Goal: Obtain resource: Download file/media

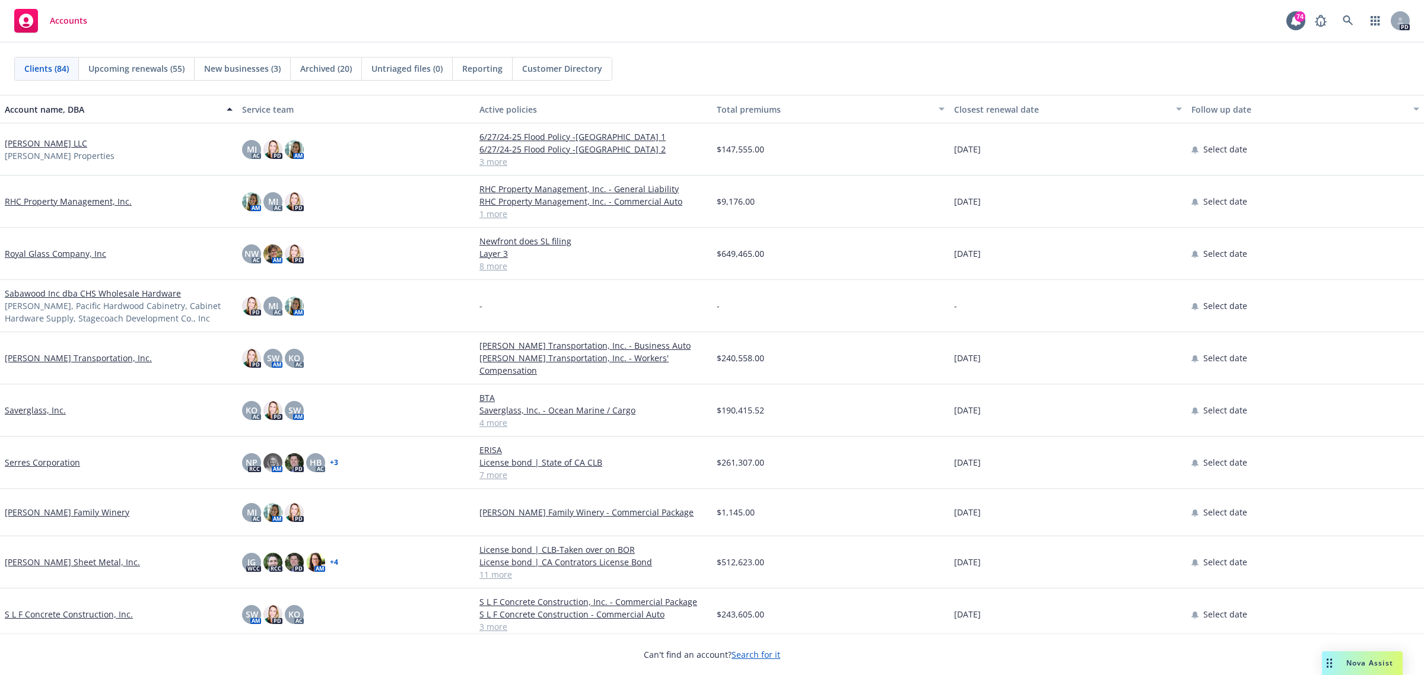
scroll to position [2966, 0]
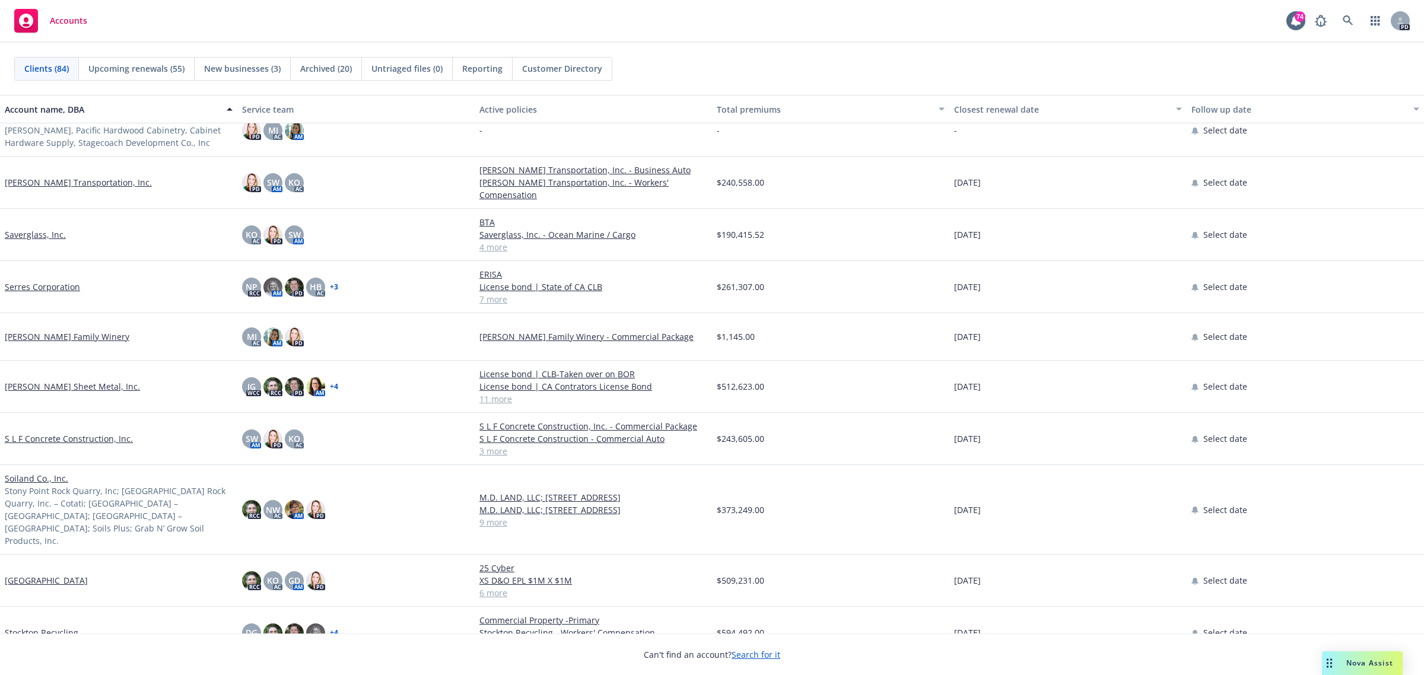
click at [40, 380] on link "[PERSON_NAME] Sheet Metal, Inc." at bounding box center [72, 386] width 135 height 12
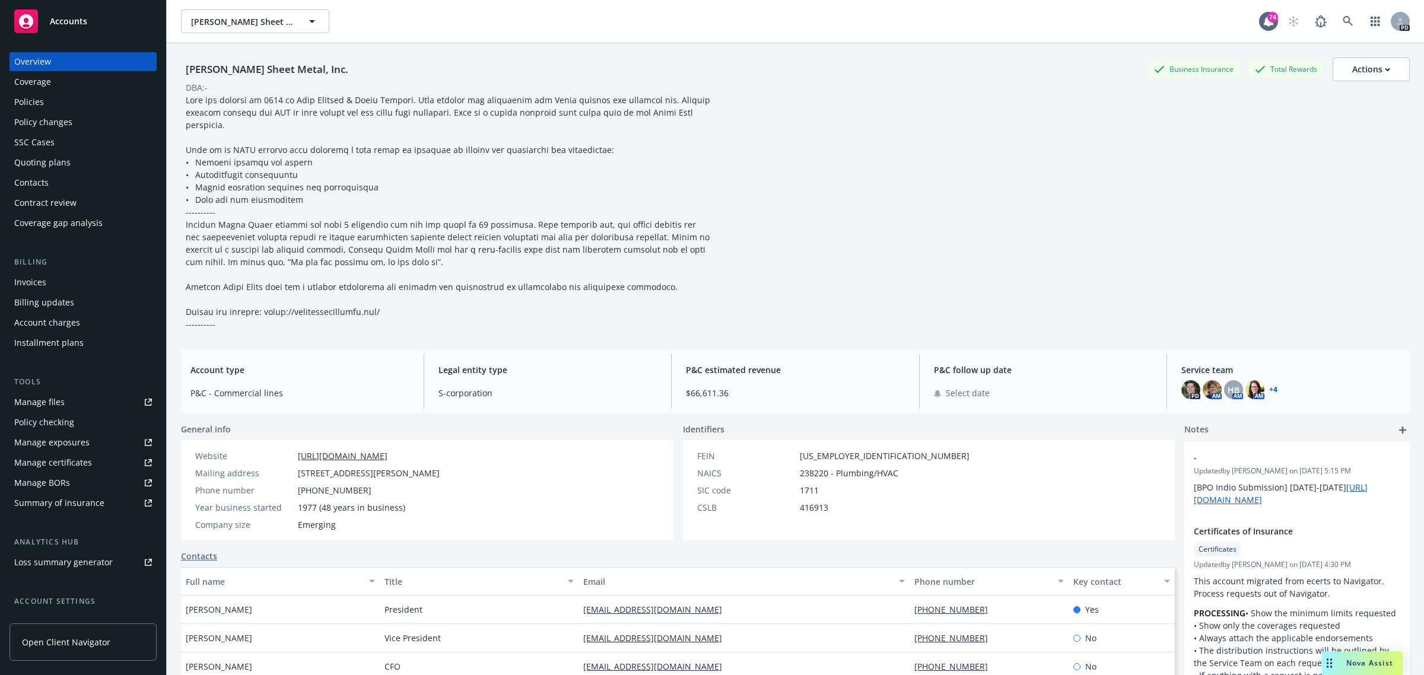
click at [50, 161] on div "Quoting plans" at bounding box center [42, 162] width 56 height 19
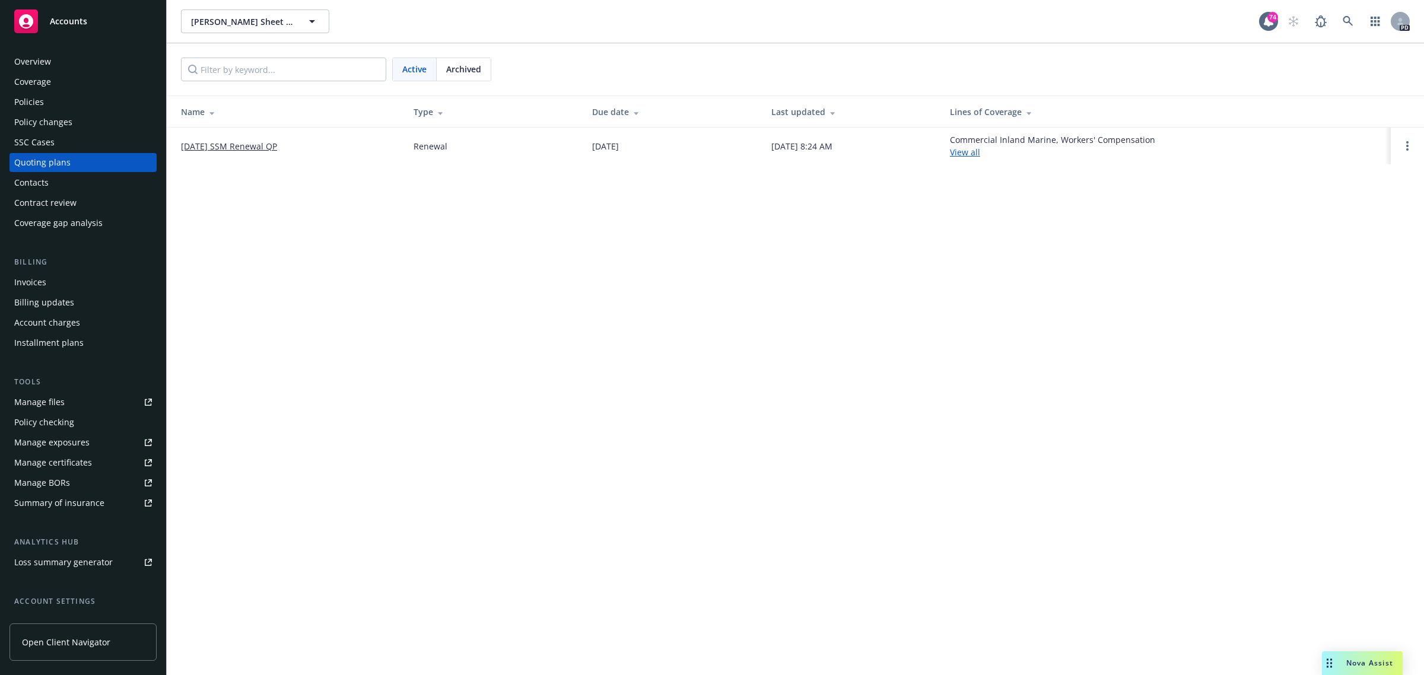
click at [243, 144] on link "[DATE] SSM Renewal QP" at bounding box center [229, 146] width 96 height 12
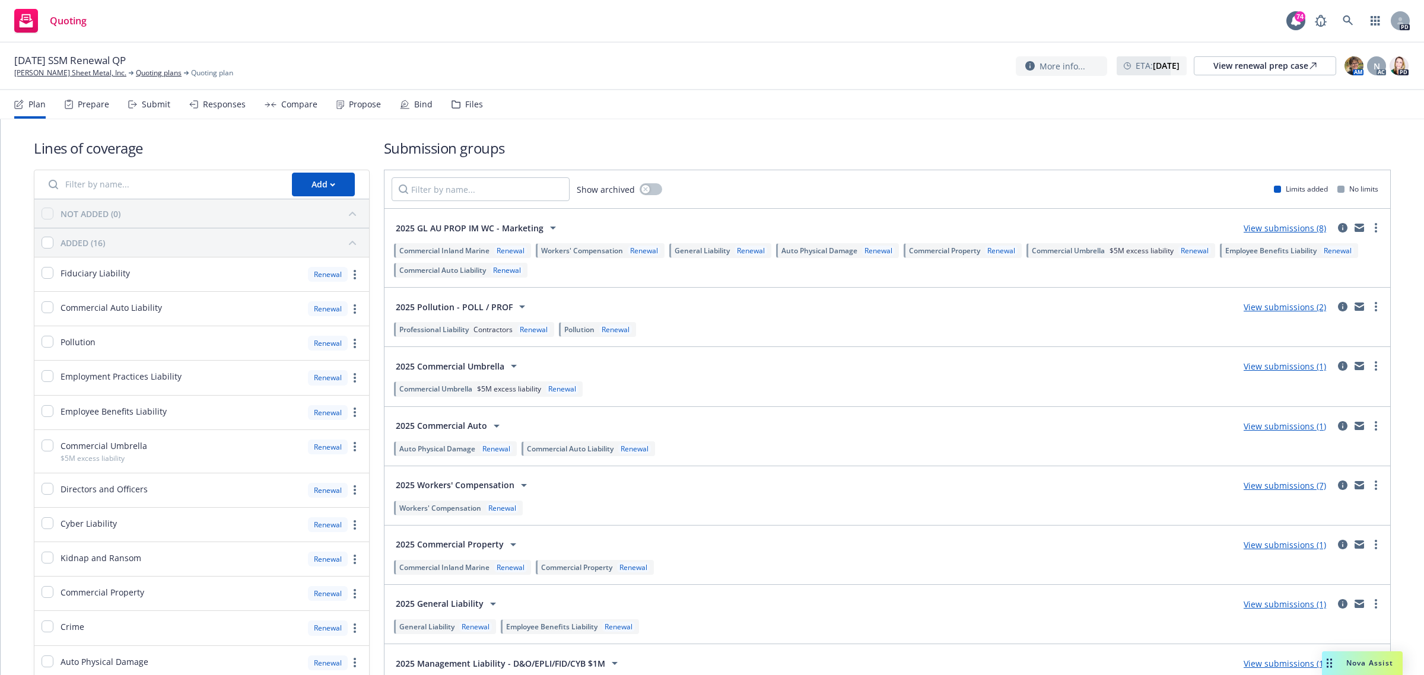
click at [1271, 230] on link "View submissions (8)" at bounding box center [1284, 227] width 82 height 11
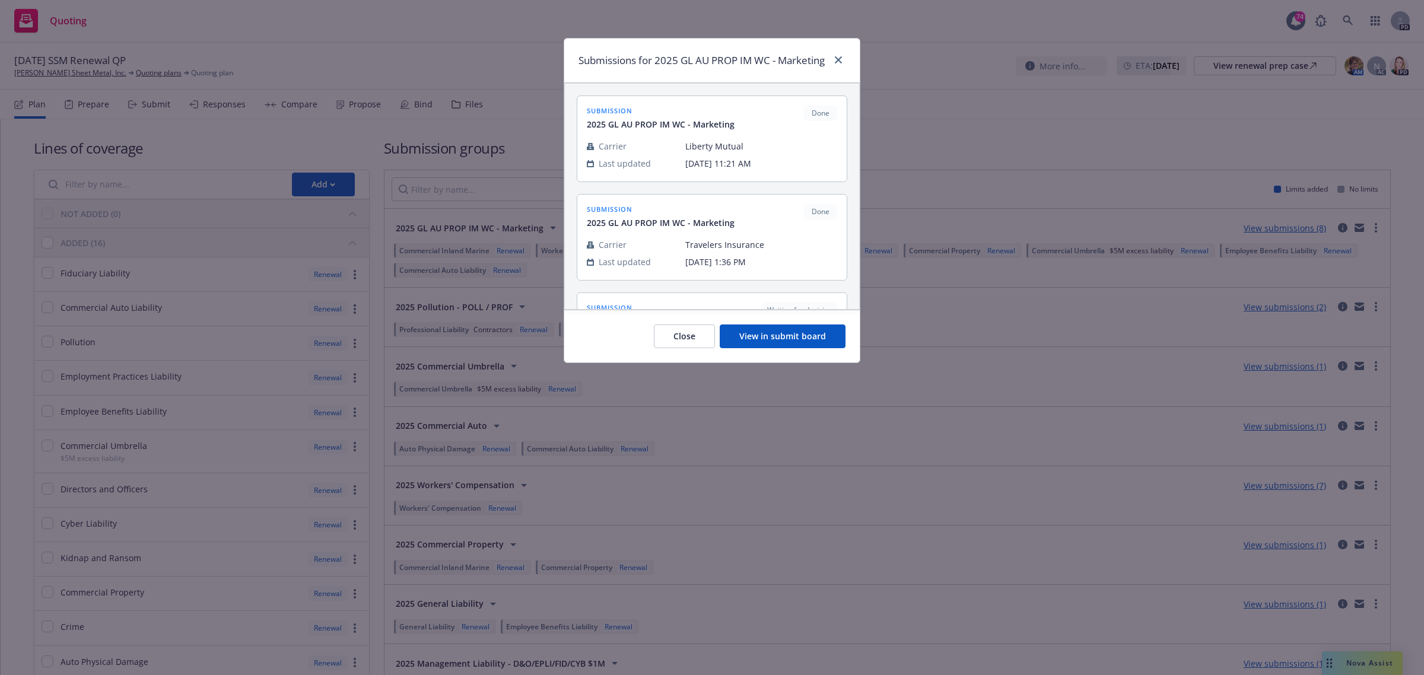
click at [775, 348] on button "View in submit board" at bounding box center [783, 337] width 126 height 24
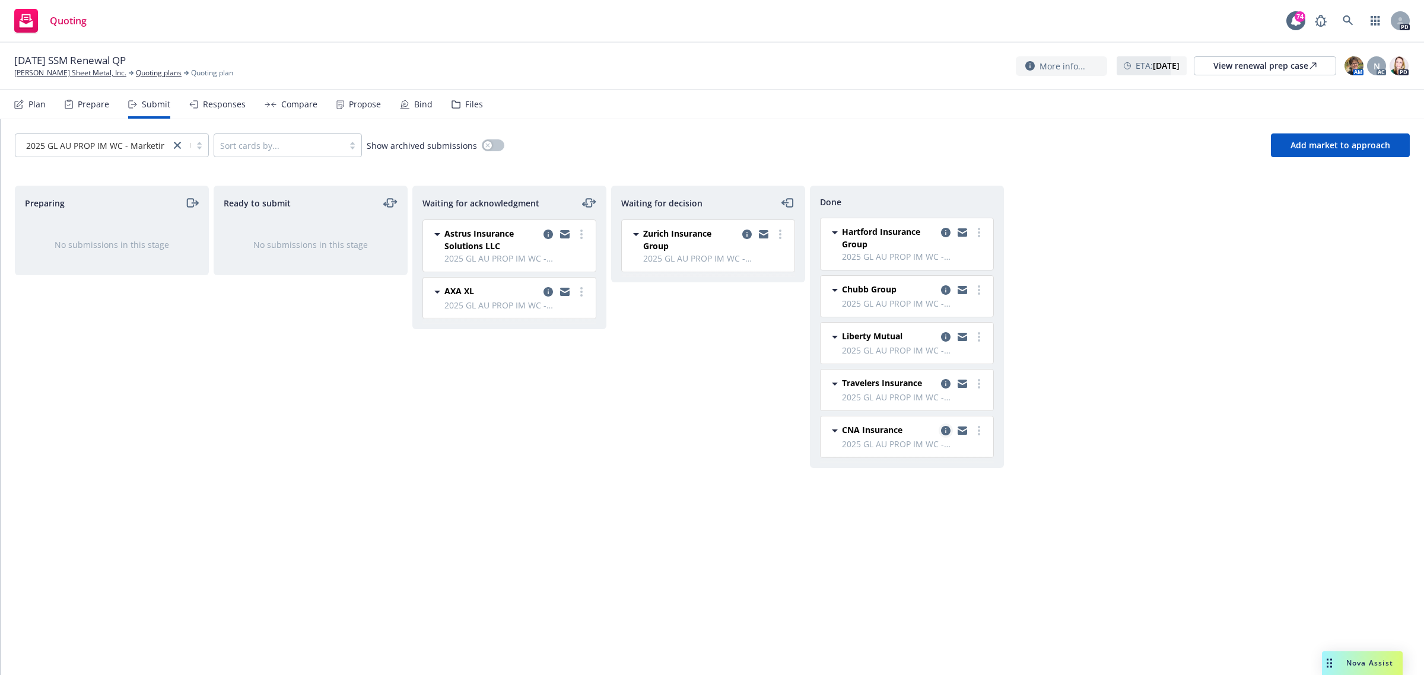
click at [943, 431] on icon "copy logging email" at bounding box center [945, 430] width 9 height 9
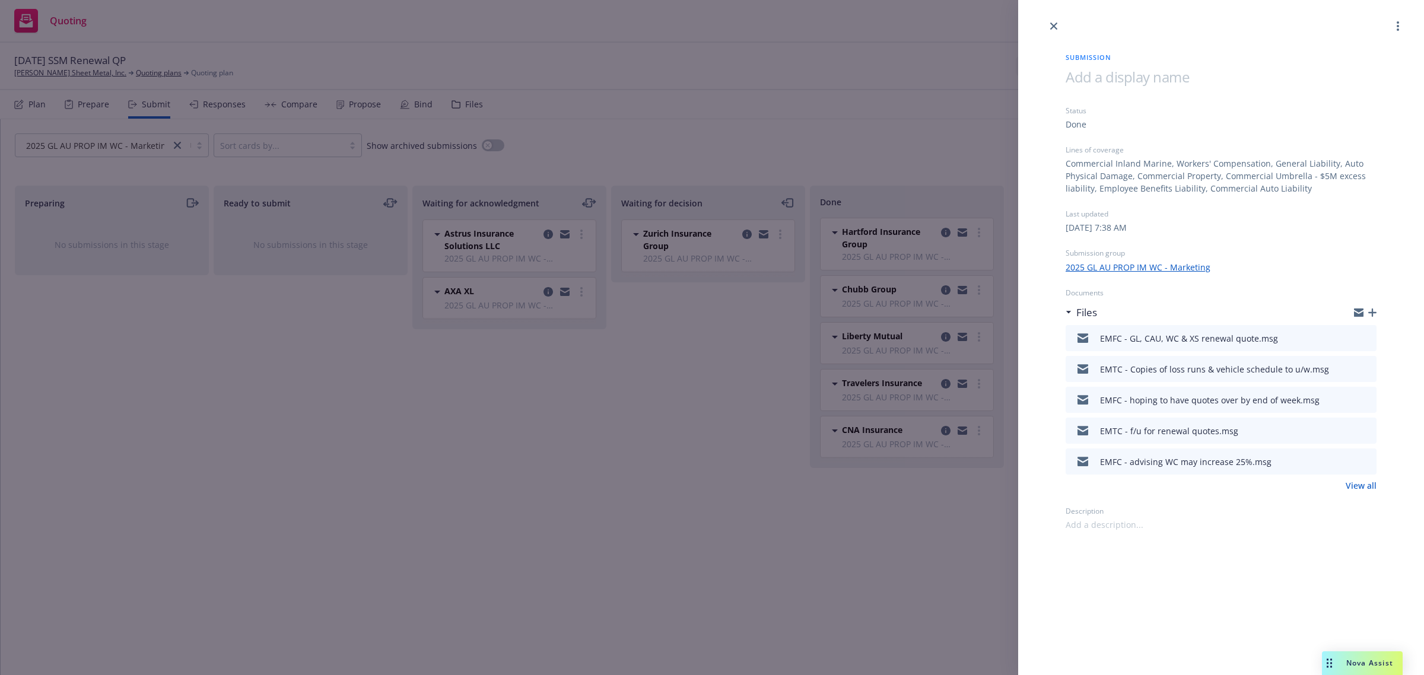
click at [1348, 369] on icon "download file" at bounding box center [1345, 367] width 9 height 9
click at [1051, 25] on icon "close" at bounding box center [1053, 26] width 7 height 7
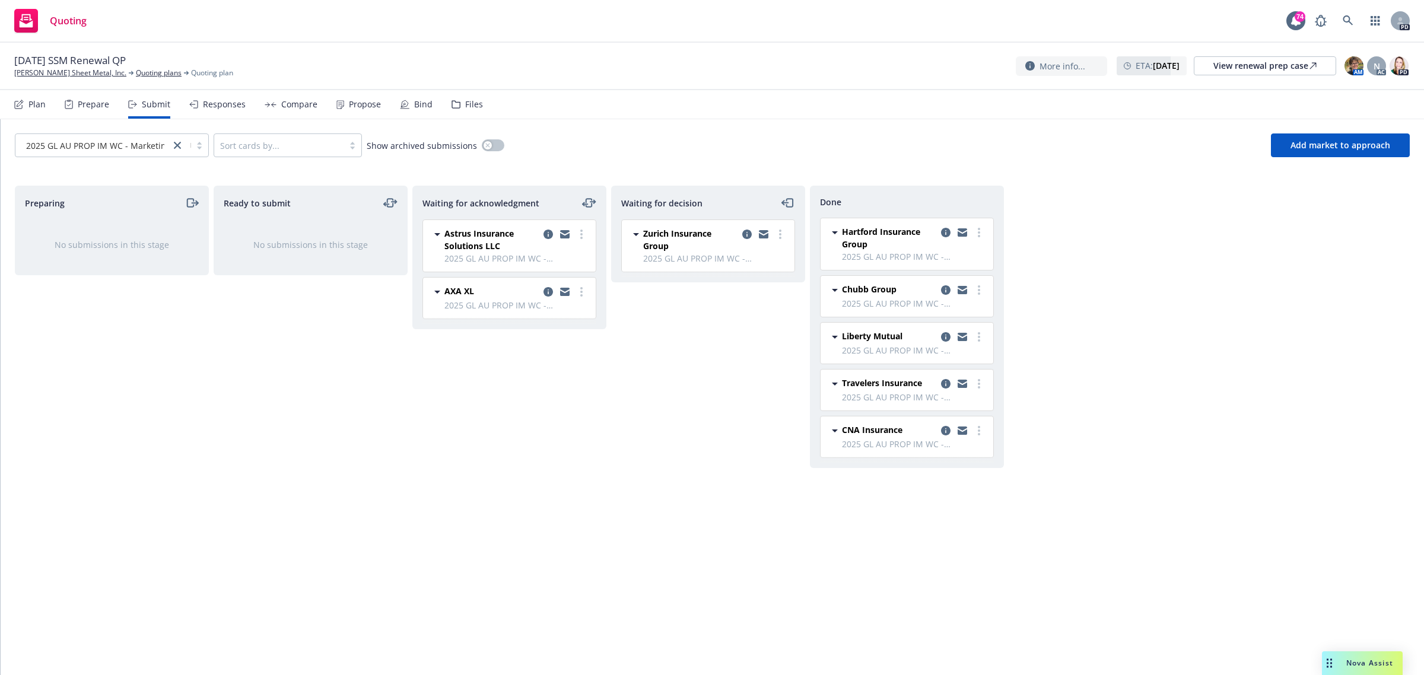
drag, startPoint x: 525, startPoint y: 517, endPoint x: 500, endPoint y: 497, distance: 31.7
click at [526, 515] on div "Waiting for acknowledgment Astrus Insurance Solutions LLC 2025 GL AU PROP IM WC…" at bounding box center [509, 418] width 194 height 465
click at [62, 74] on link "[PERSON_NAME] Sheet Metal, Inc." at bounding box center [70, 73] width 112 height 11
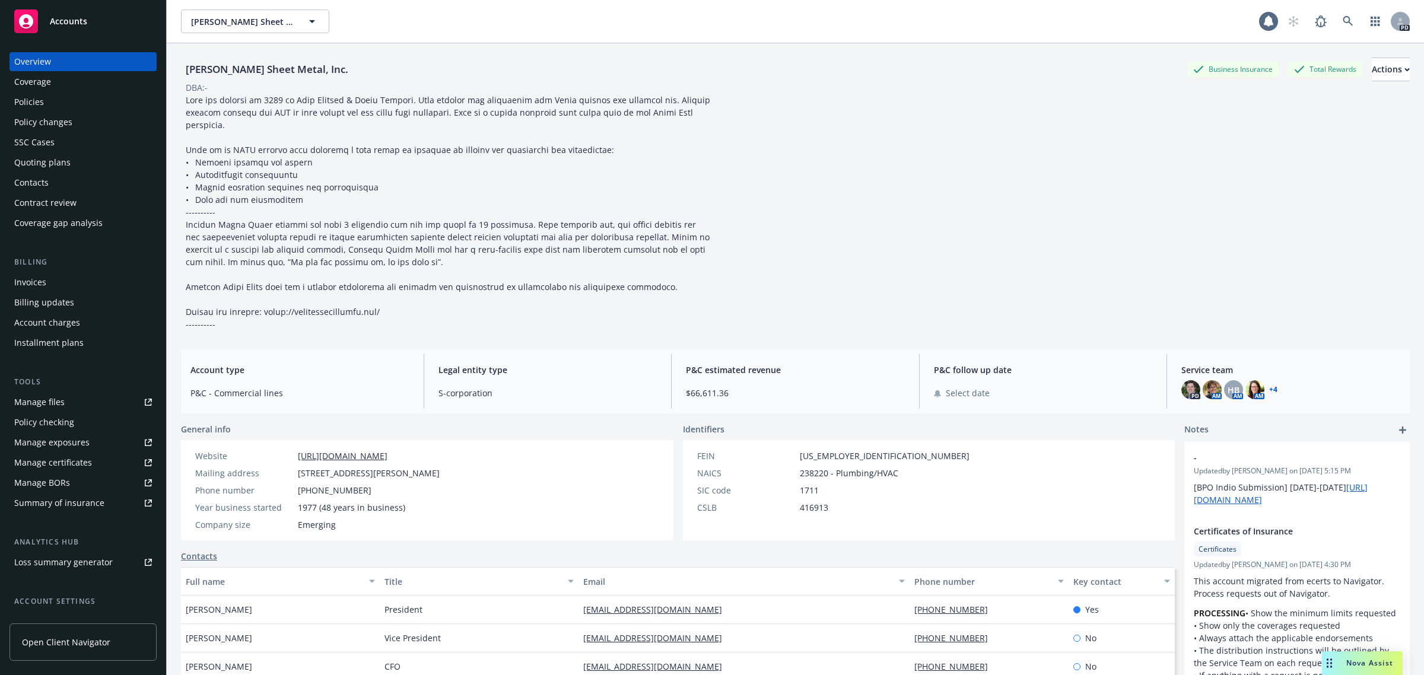
click at [64, 17] on span "Accounts" at bounding box center [68, 21] width 37 height 9
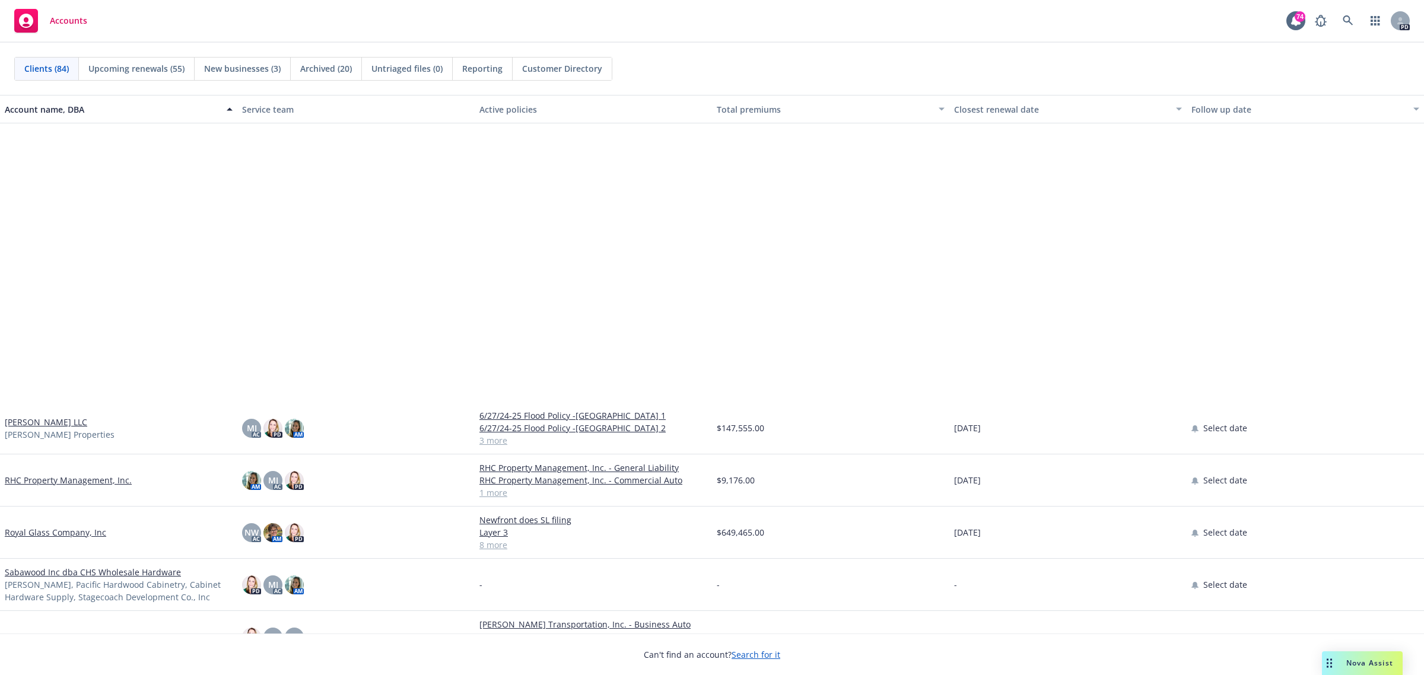
scroll to position [2892, 0]
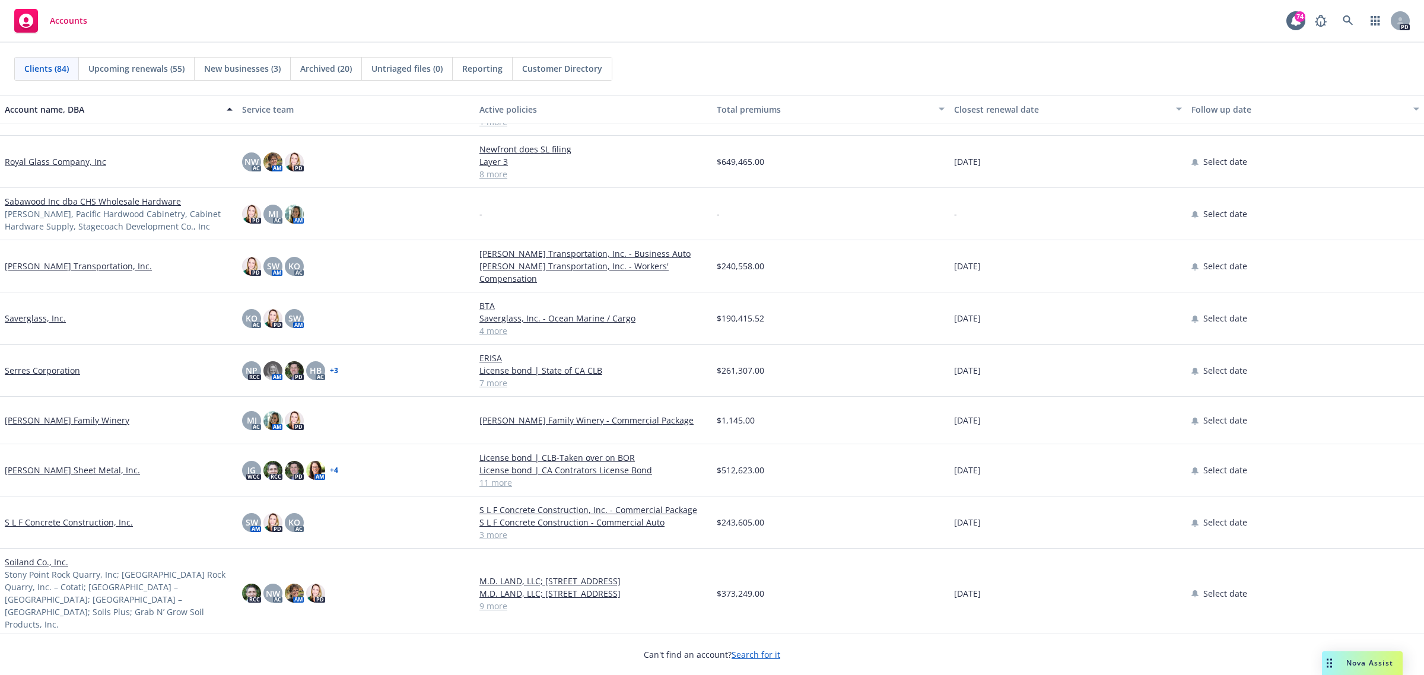
click at [68, 265] on link "Salazar Transportation, Inc." at bounding box center [78, 266] width 147 height 12
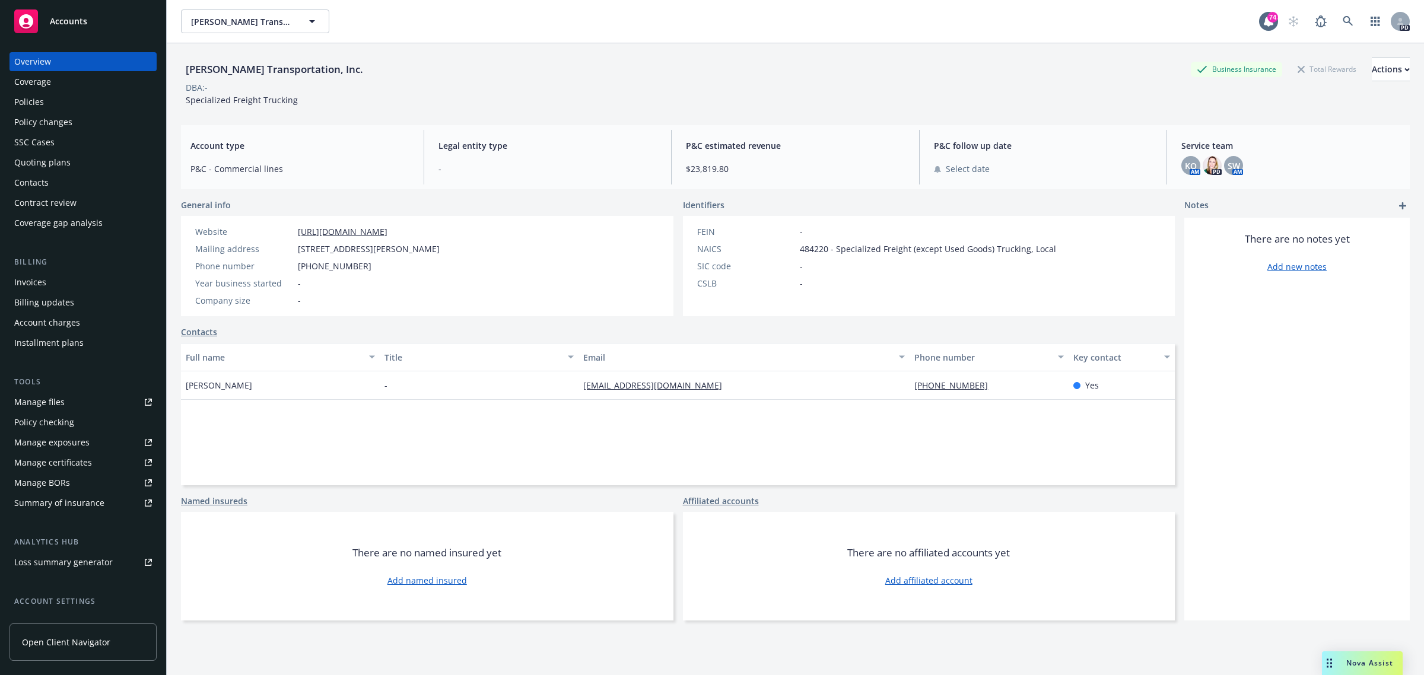
click at [61, 461] on div "Manage certificates" at bounding box center [53, 462] width 78 height 19
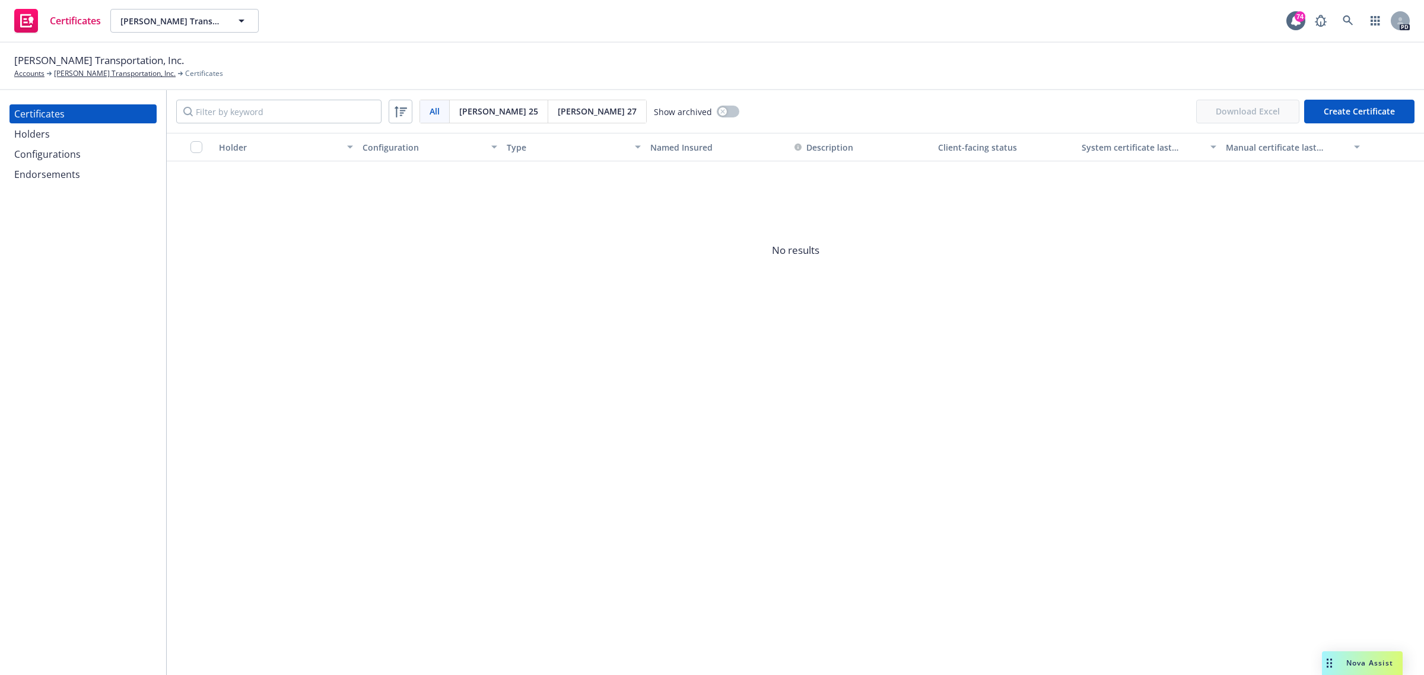
click at [39, 133] on div "Holders" at bounding box center [32, 134] width 36 height 19
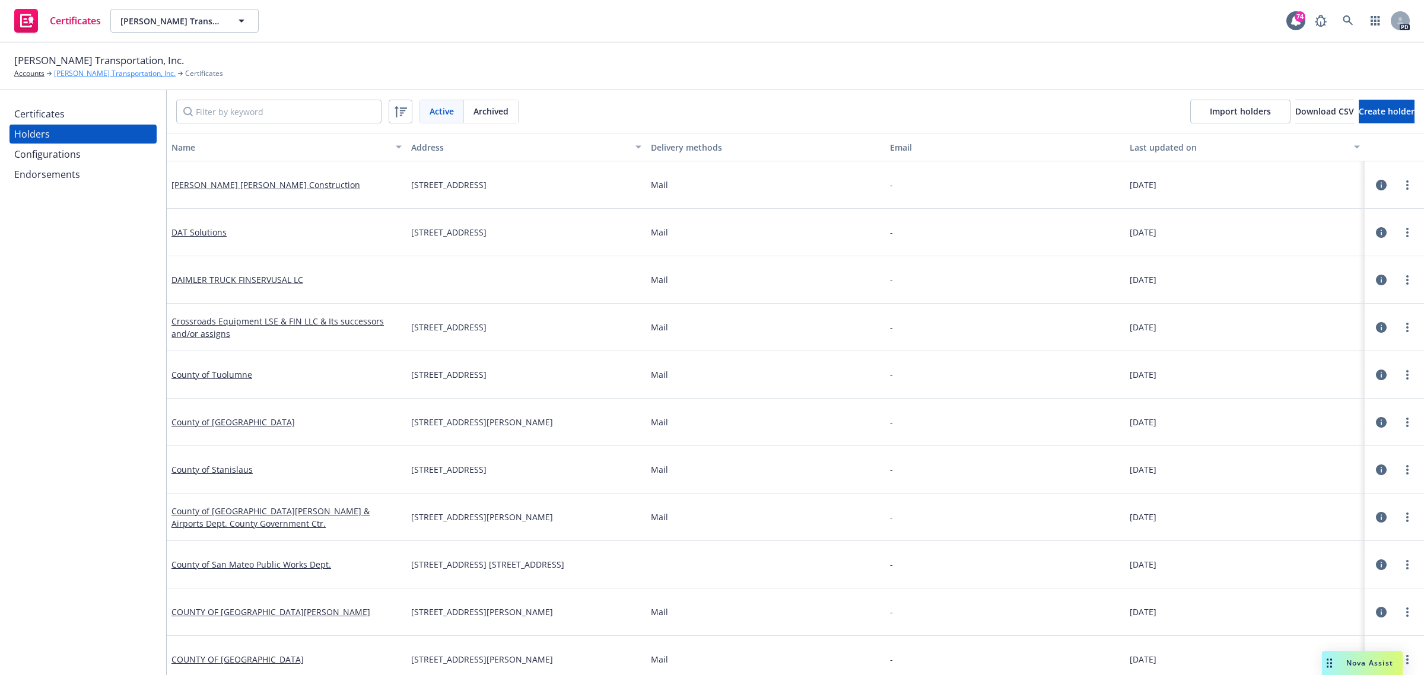
click at [66, 72] on link "[PERSON_NAME] Transportation, Inc." at bounding box center [115, 73] width 122 height 11
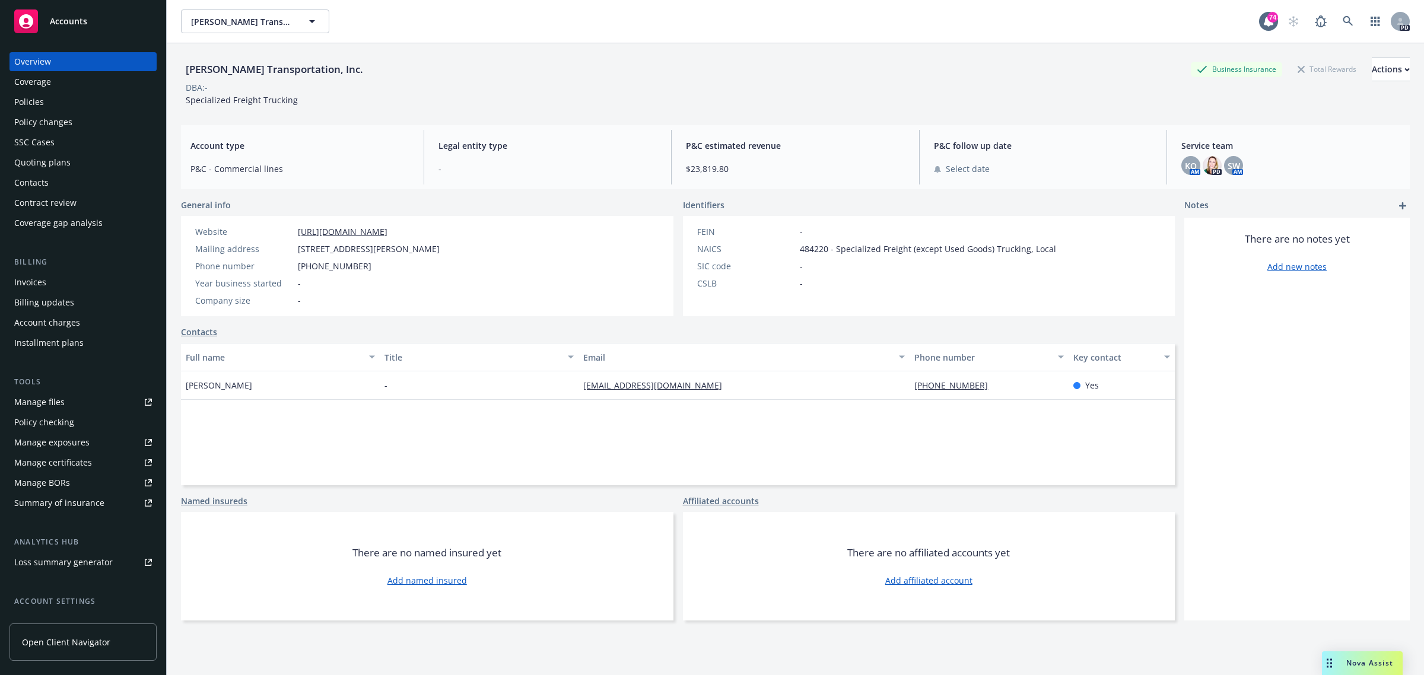
click at [66, 20] on span "Accounts" at bounding box center [68, 21] width 37 height 9
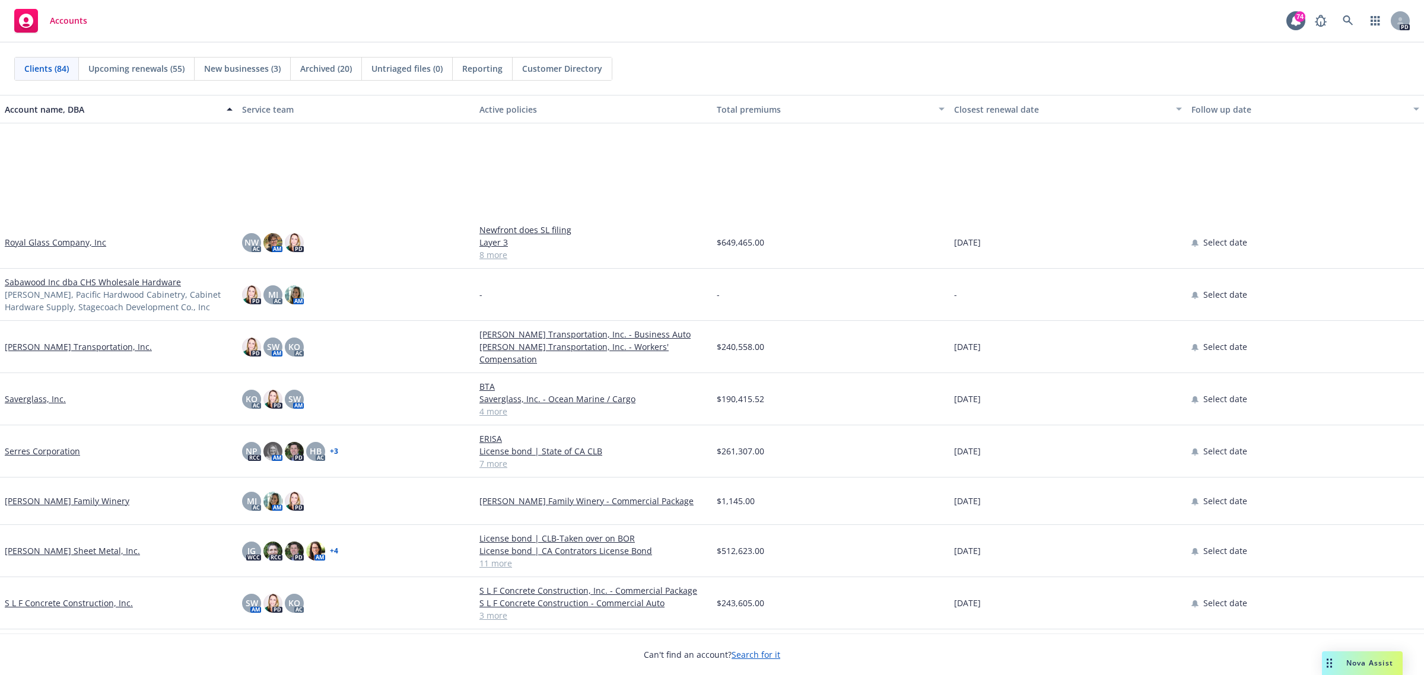
scroll to position [2966, 0]
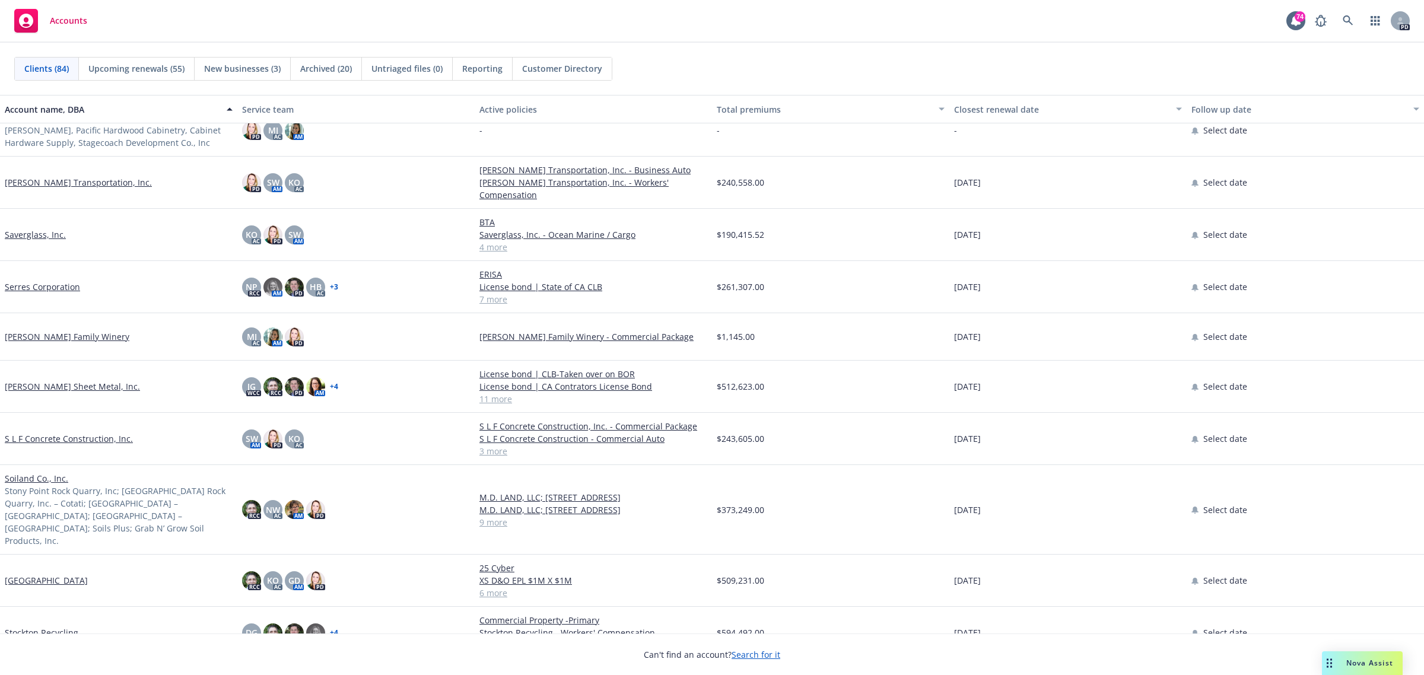
click at [49, 380] on link "Simpson Sheet Metal, Inc." at bounding box center [72, 386] width 135 height 12
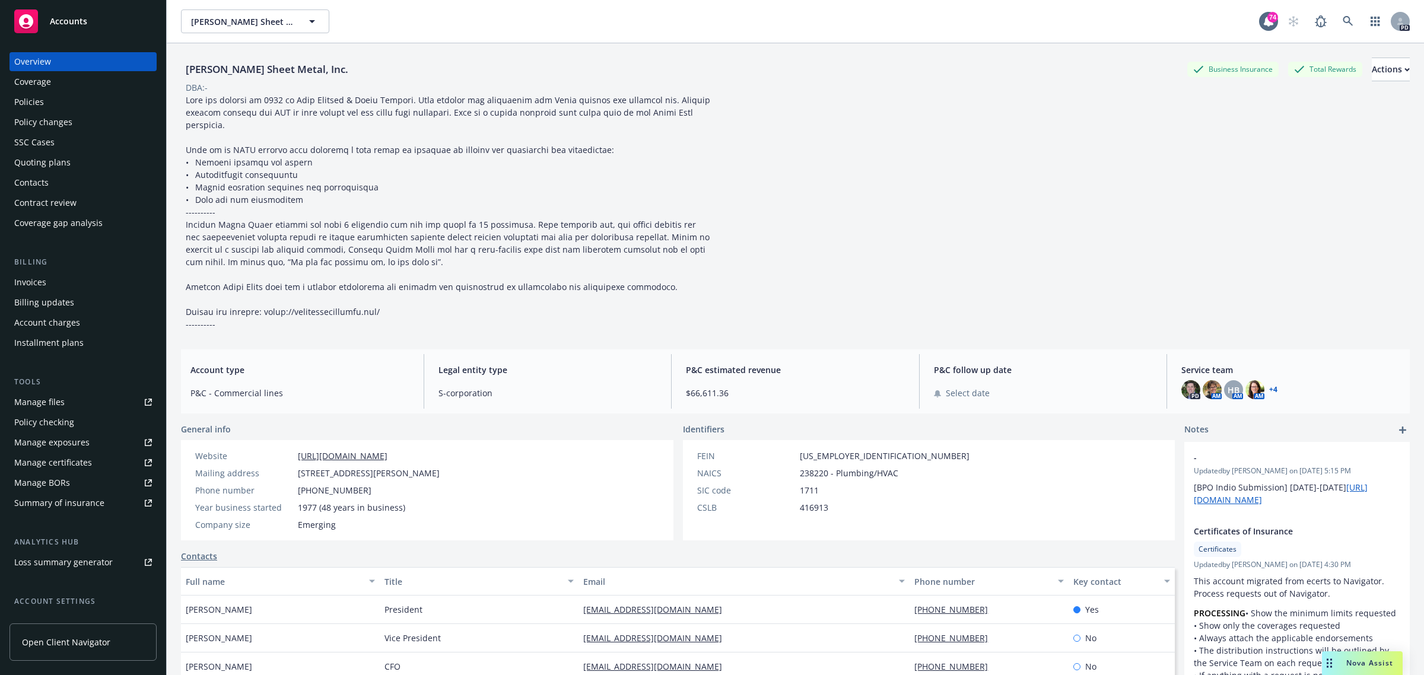
click at [49, 165] on div "Quoting plans" at bounding box center [42, 162] width 56 height 19
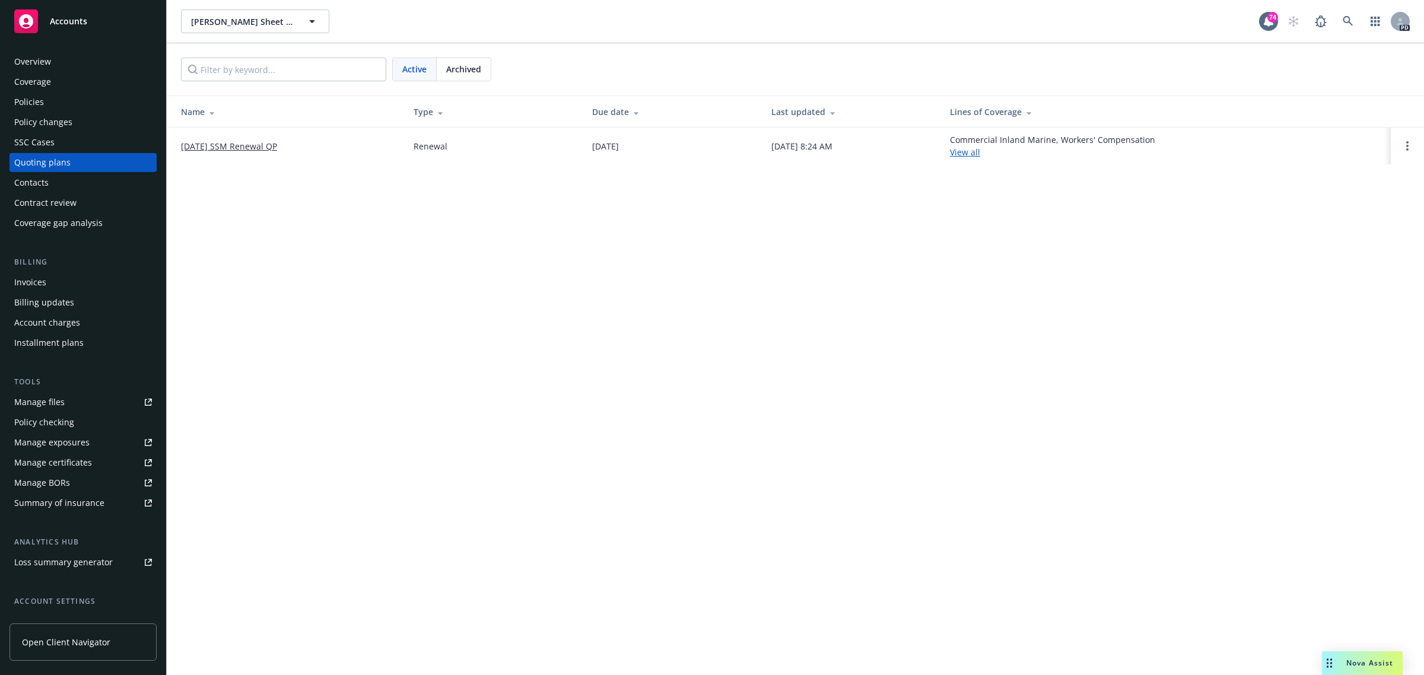
click at [208, 144] on link "10/01/2025 SSM Renewal QP" at bounding box center [229, 146] width 96 height 12
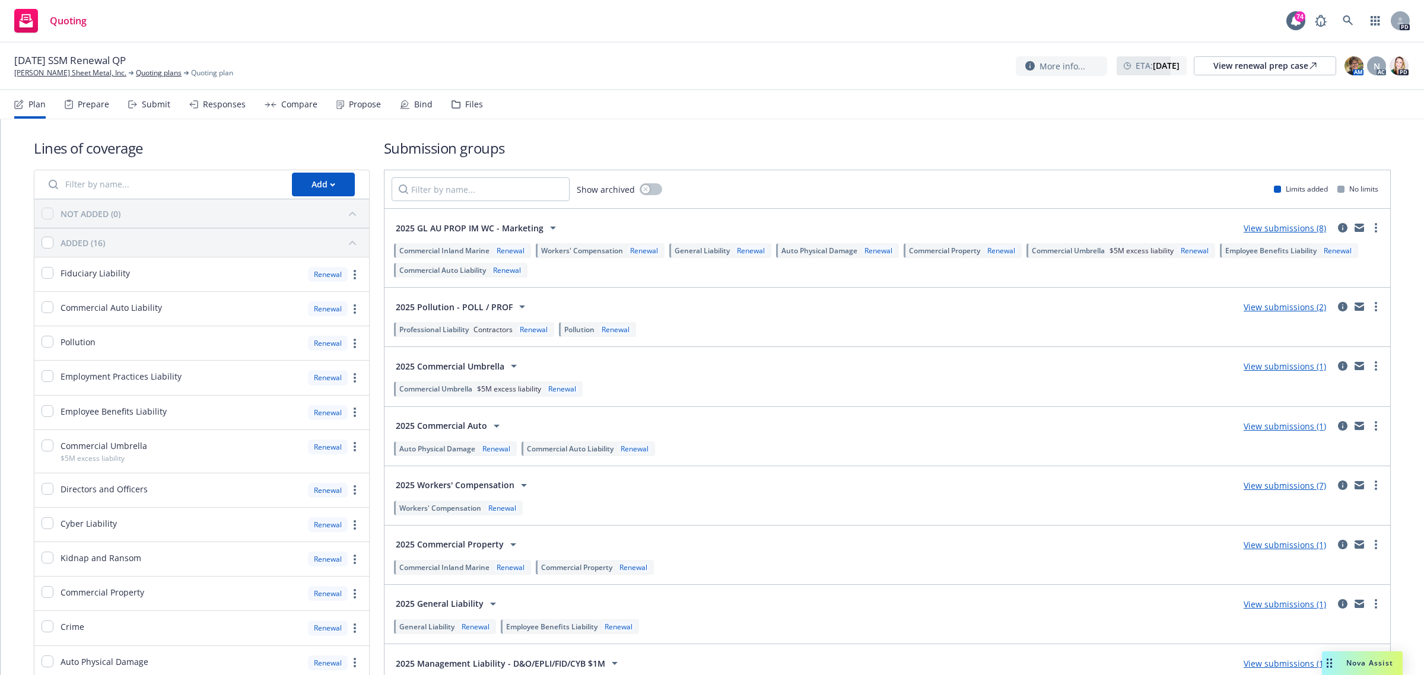
click at [1275, 225] on link "View submissions (8)" at bounding box center [1284, 227] width 82 height 11
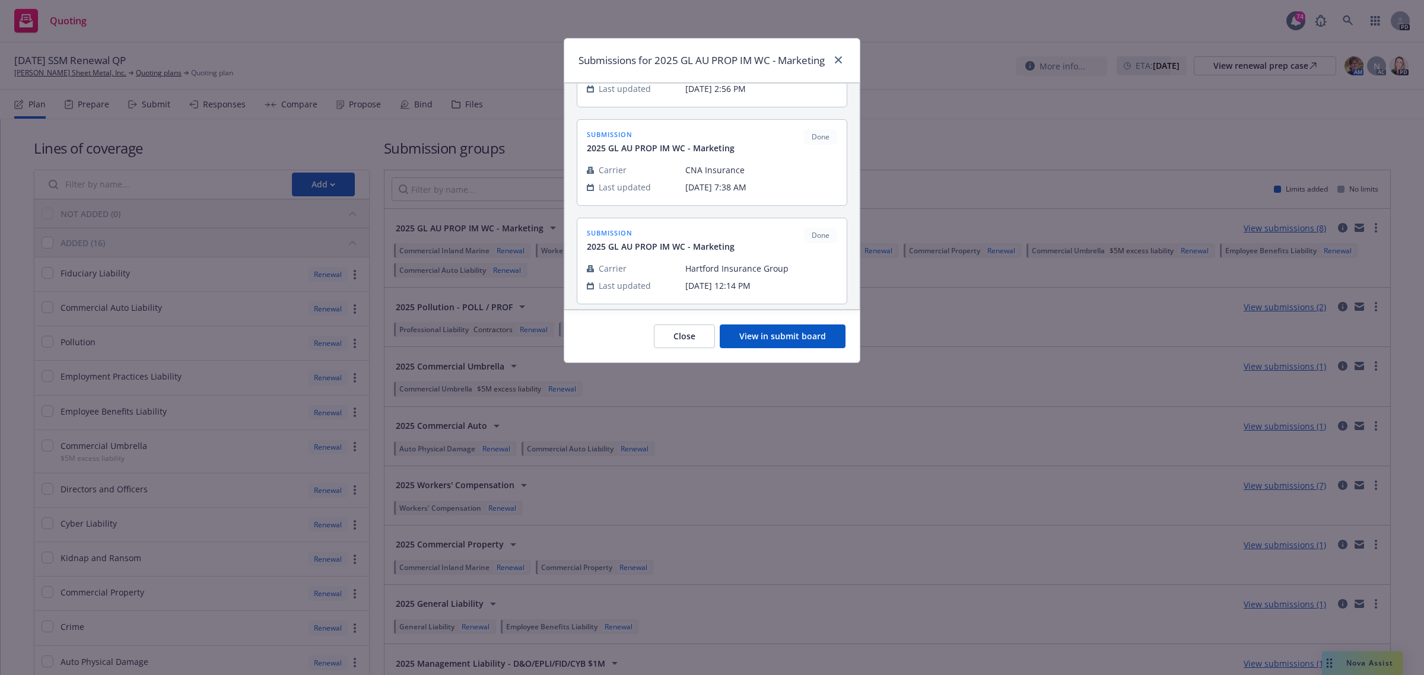
scroll to position [593, 0]
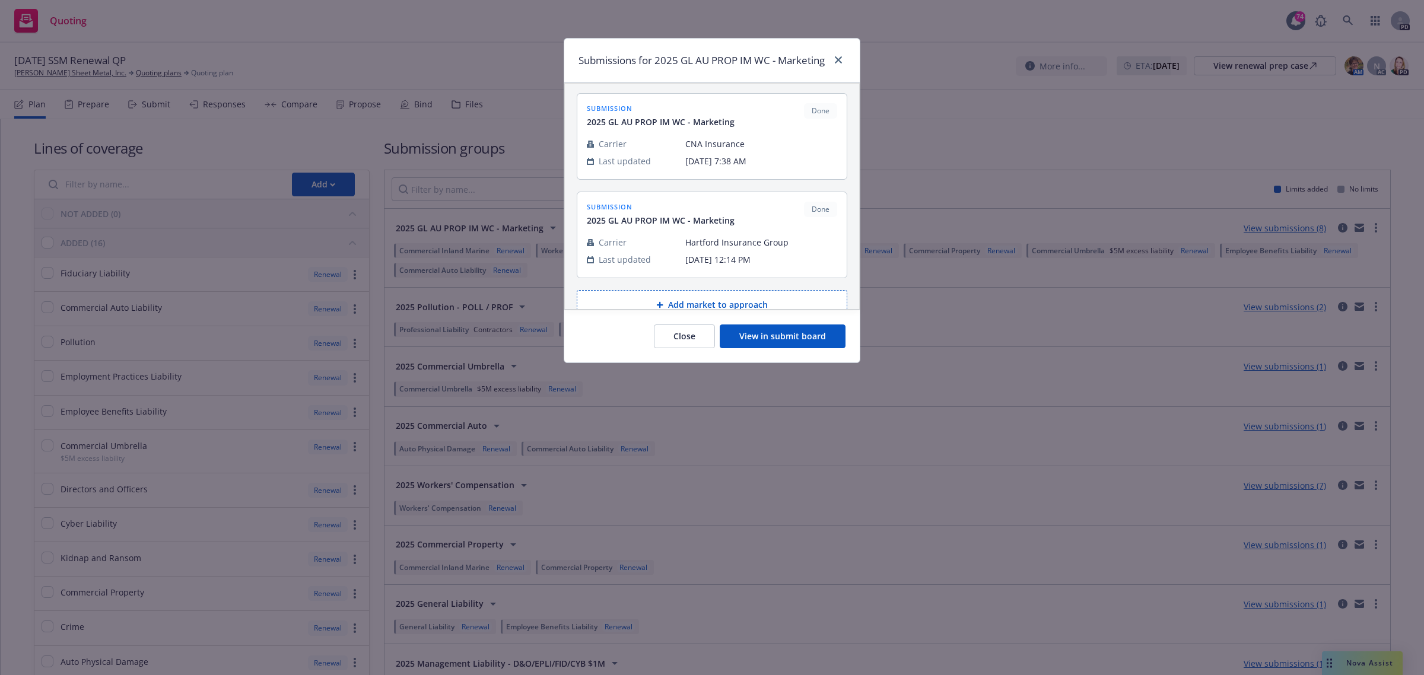
click at [804, 348] on button "View in submit board" at bounding box center [783, 337] width 126 height 24
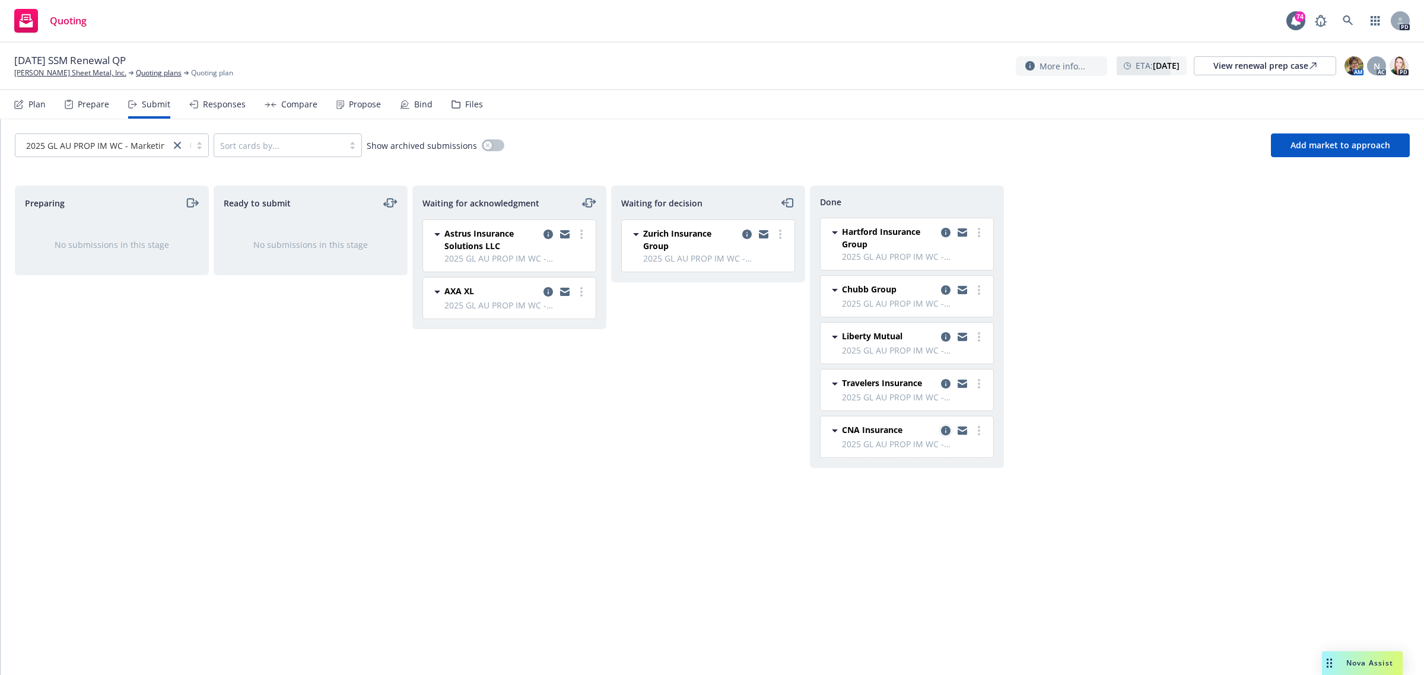
click at [948, 431] on icon "copy logging email" at bounding box center [945, 430] width 9 height 9
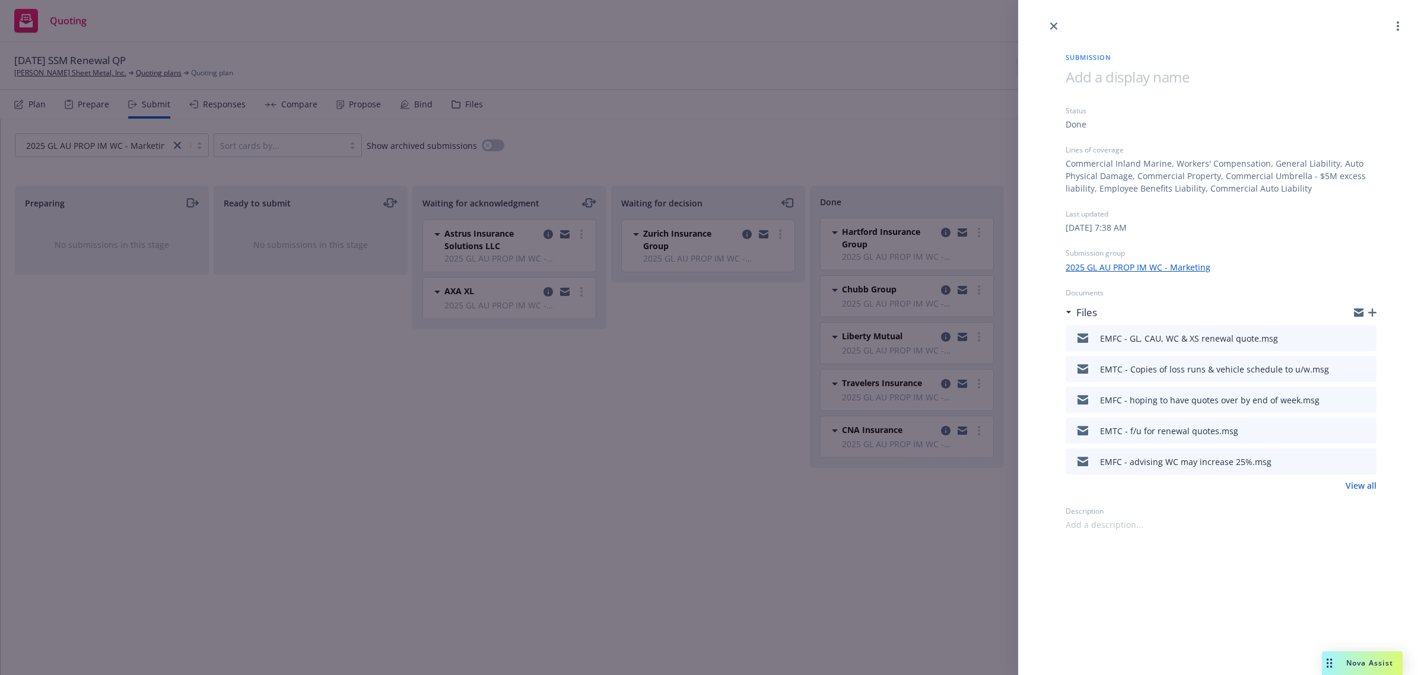
click at [1350, 335] on icon "download file" at bounding box center [1345, 336] width 9 height 9
click at [1053, 21] on link "close" at bounding box center [1053, 26] width 14 height 14
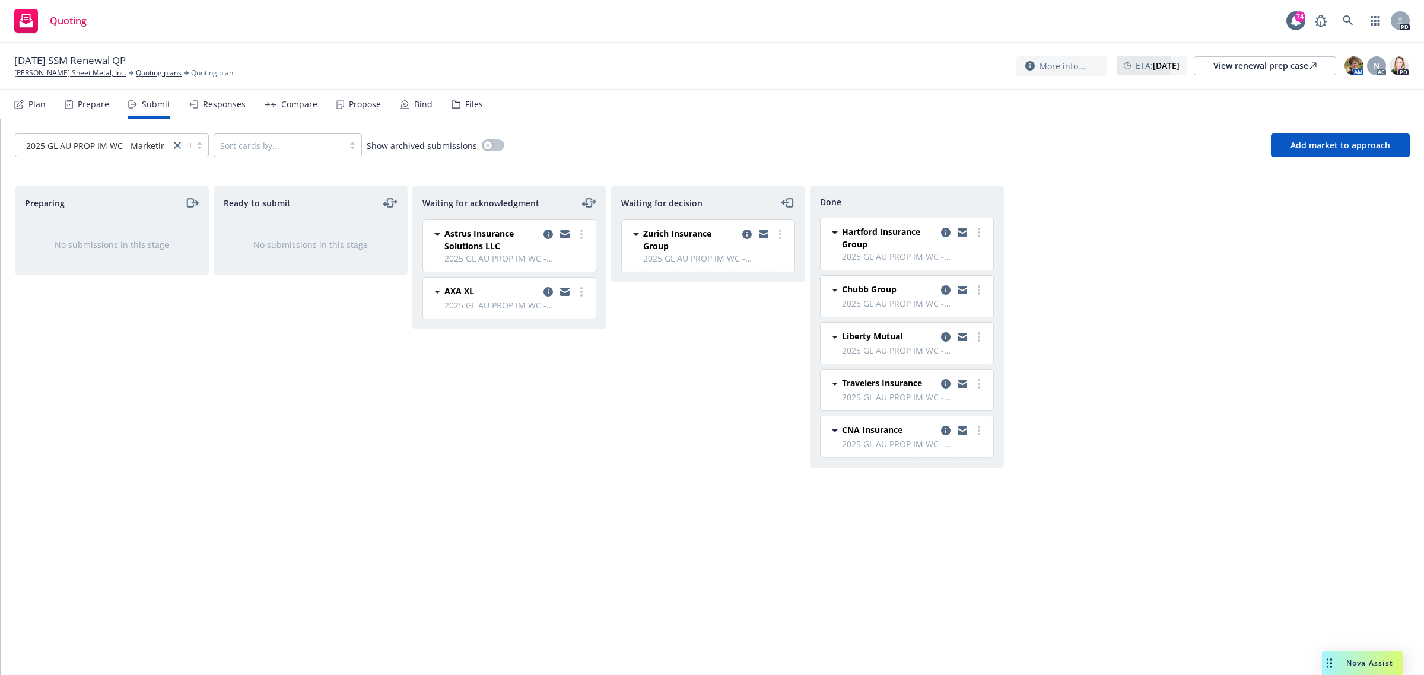
drag, startPoint x: 55, startPoint y: 72, endPoint x: 43, endPoint y: 66, distance: 13.5
click at [55, 72] on link "[PERSON_NAME] Sheet Metal, Inc." at bounding box center [70, 73] width 112 height 11
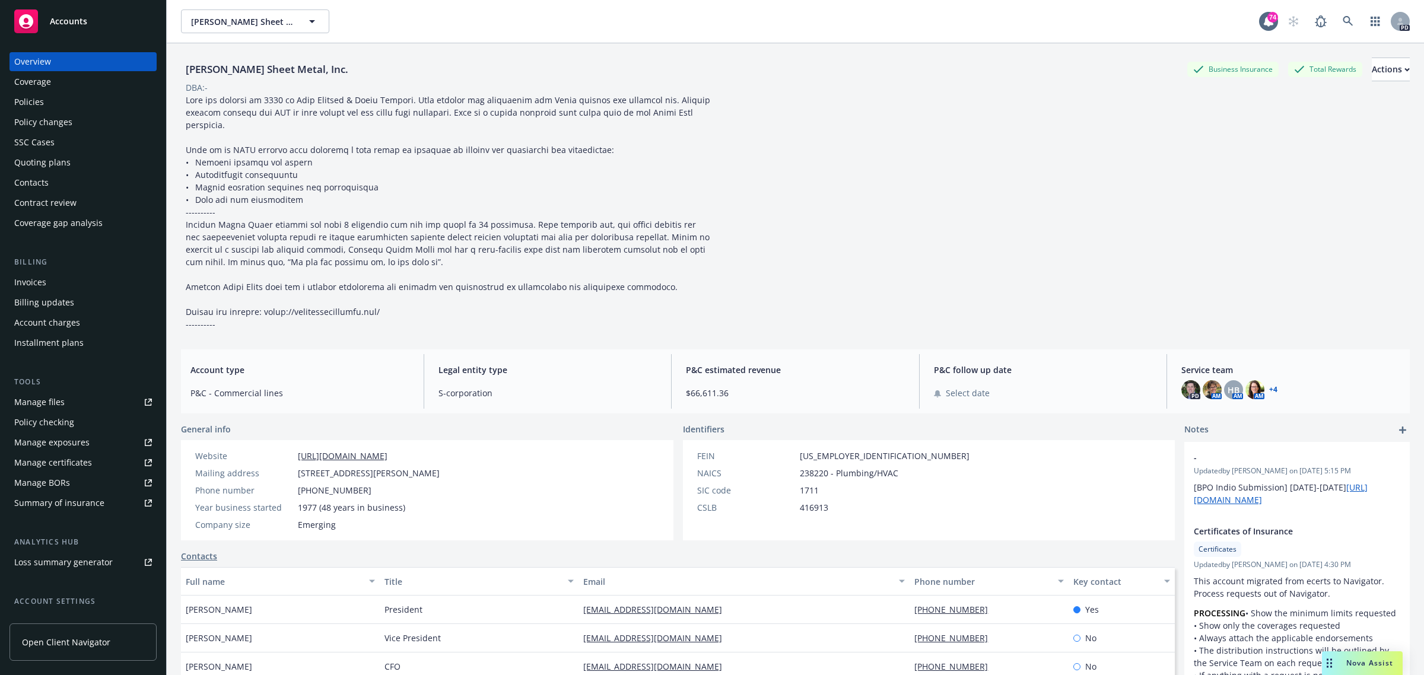
click at [60, 18] on span "Accounts" at bounding box center [68, 21] width 37 height 9
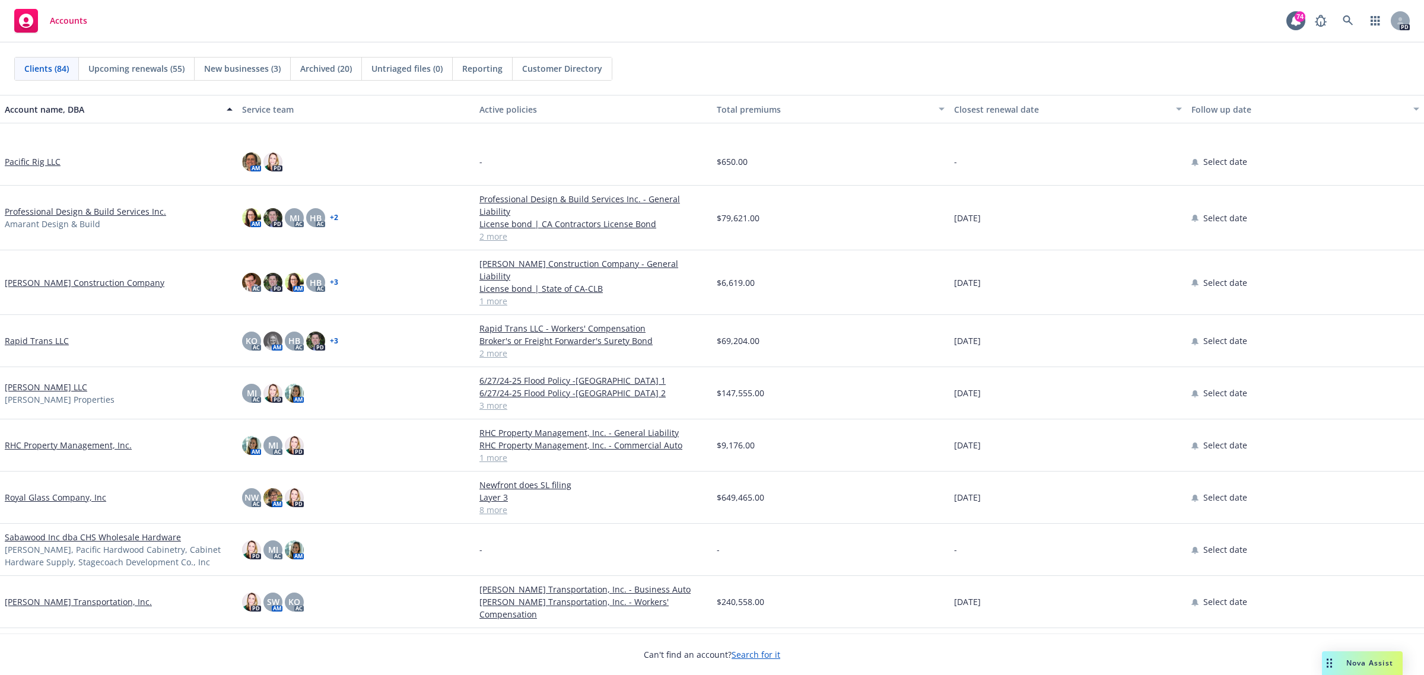
scroll to position [3040, 0]
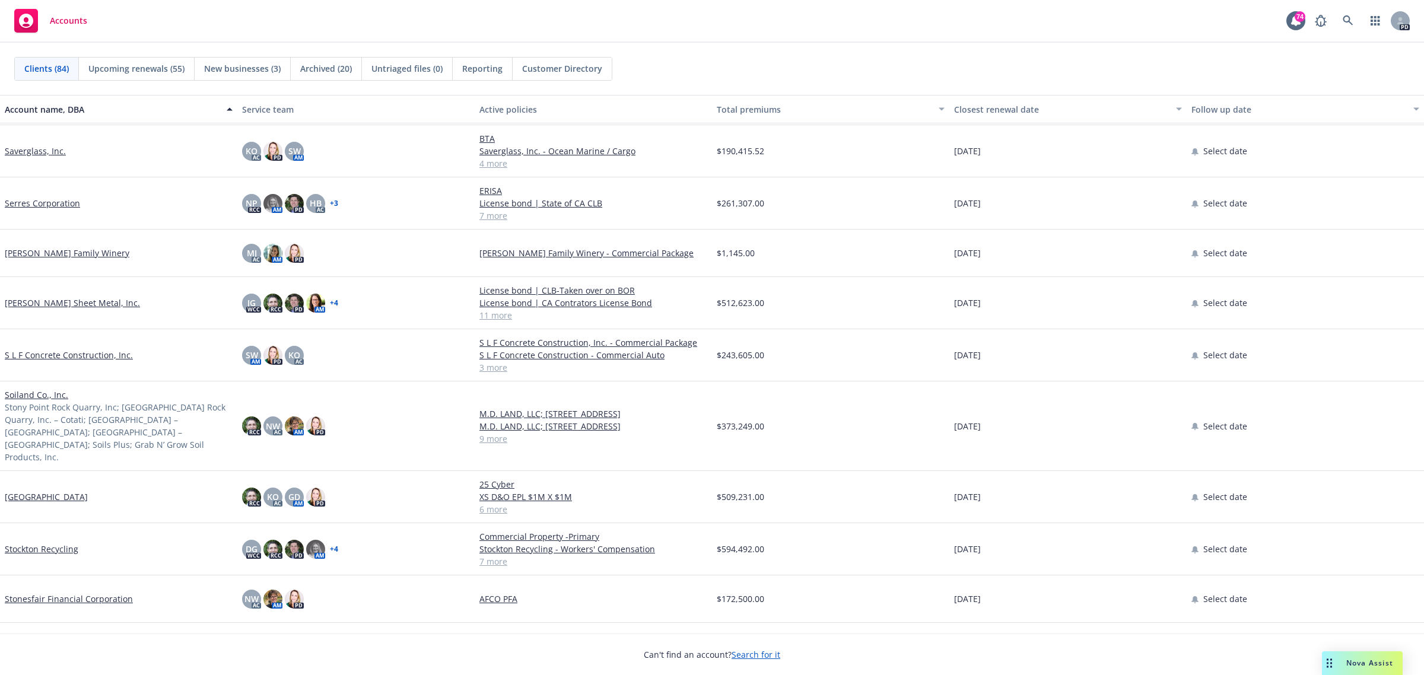
click at [84, 349] on link "S L F Concrete Construction, Inc." at bounding box center [69, 355] width 128 height 12
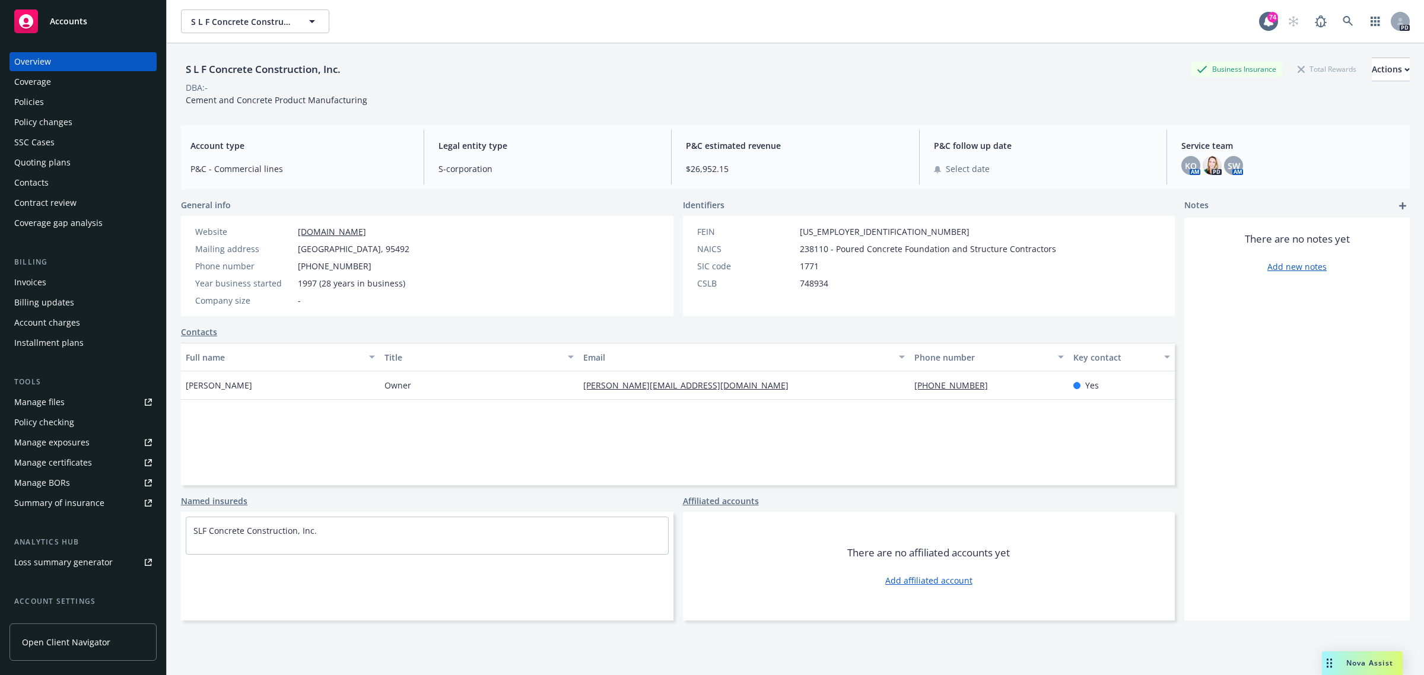
click at [33, 101] on div "Policies" at bounding box center [29, 102] width 30 height 19
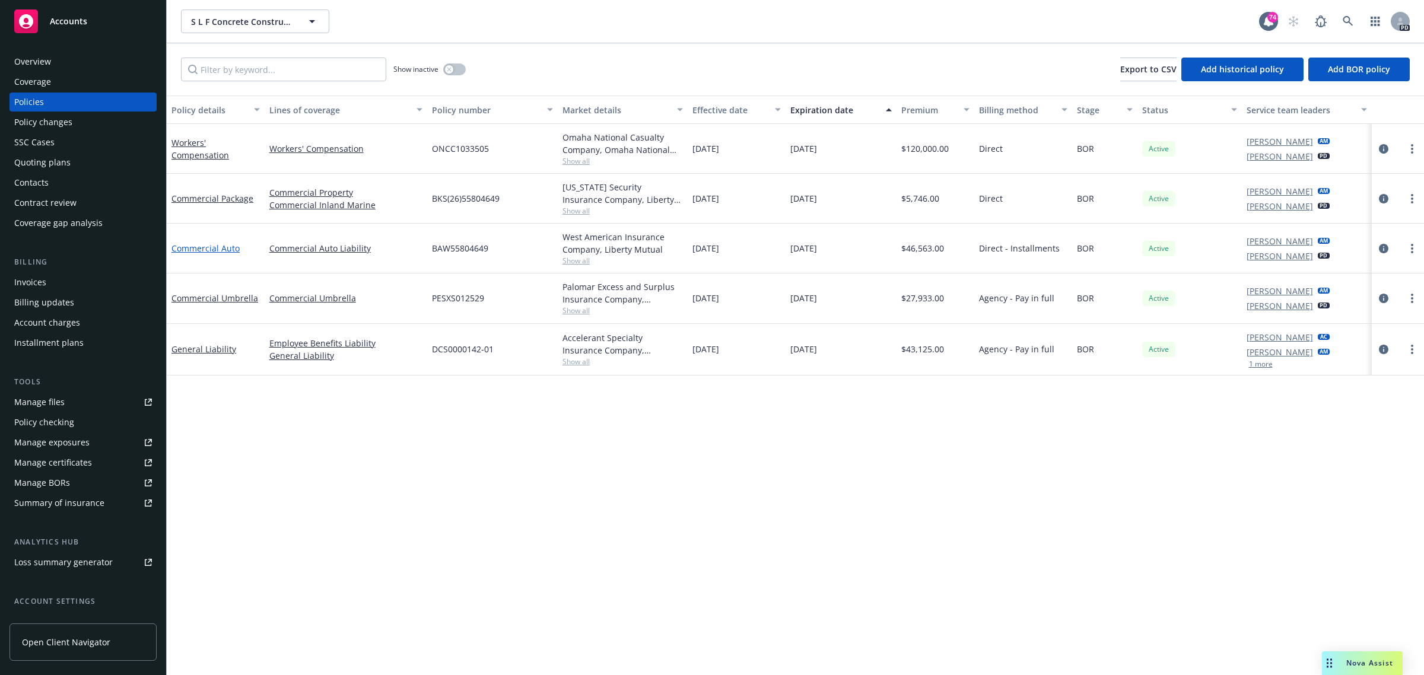
click at [196, 249] on link "Commercial Auto" at bounding box center [205, 248] width 68 height 11
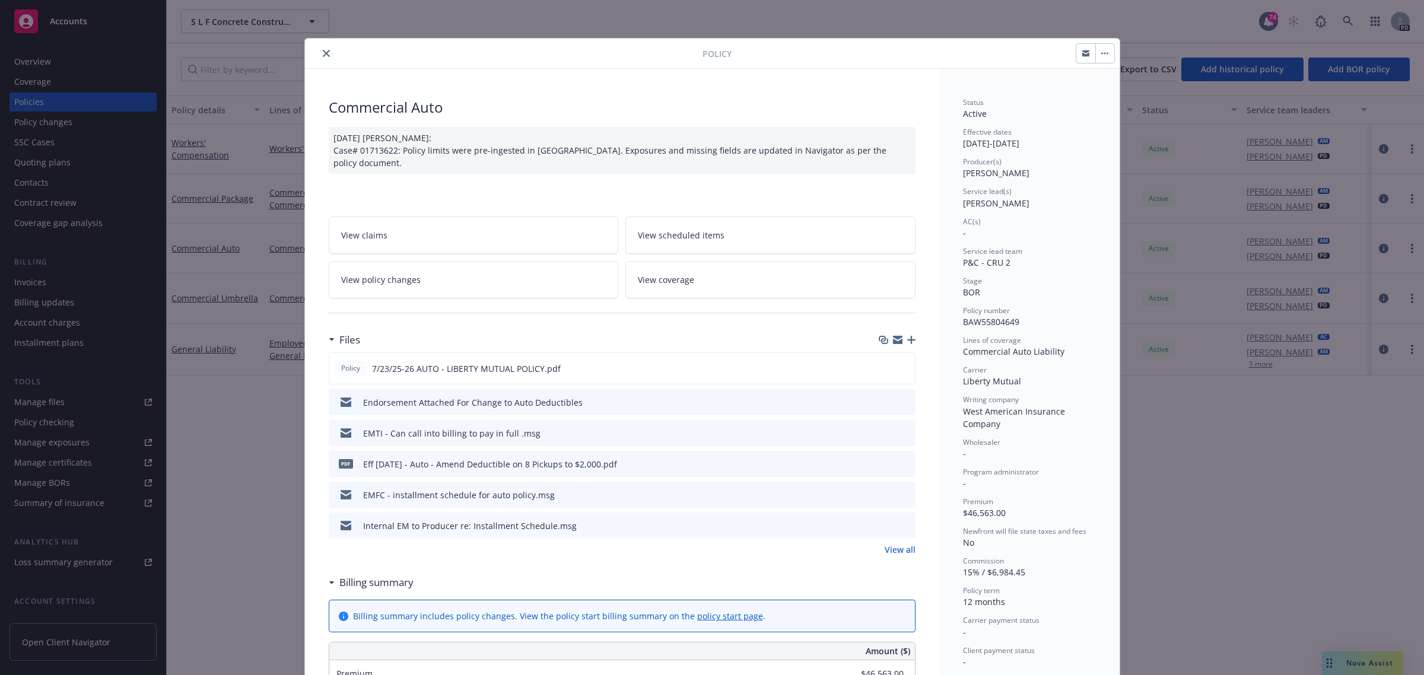
click at [680, 233] on span "View scheduled items" at bounding box center [681, 235] width 87 height 12
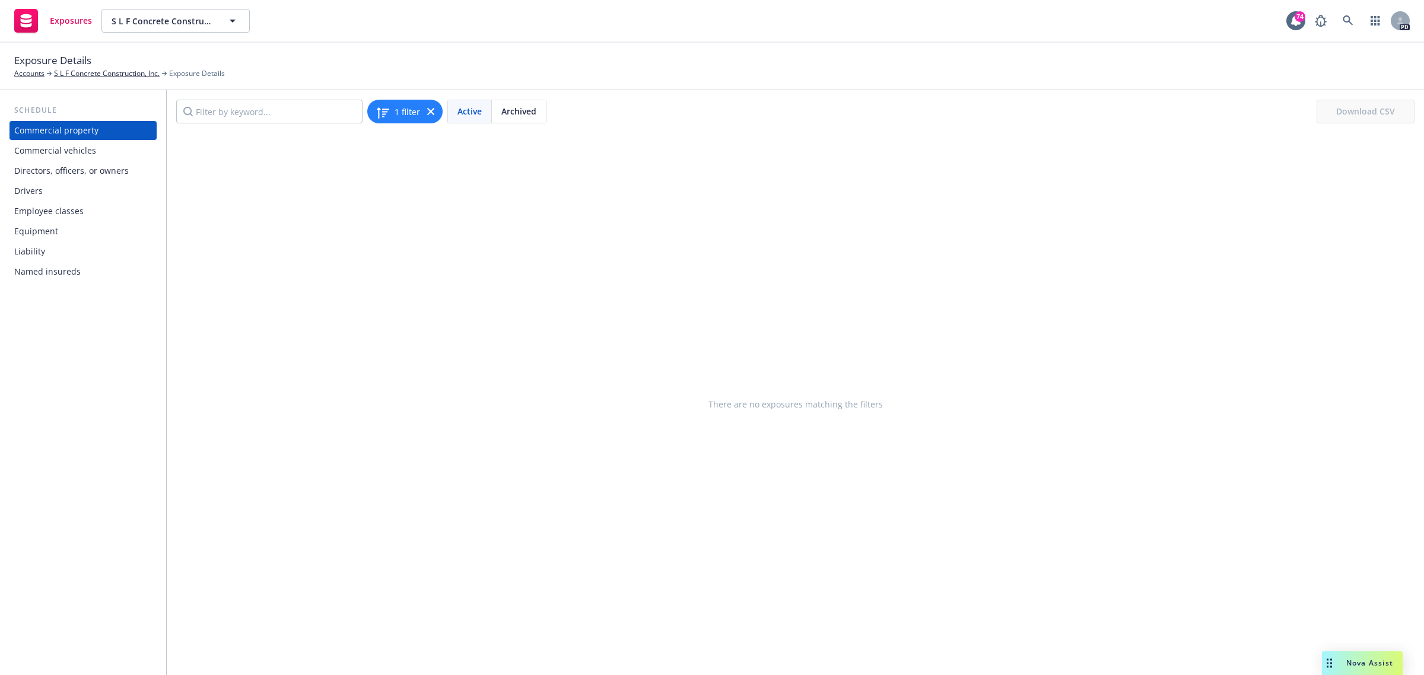
click at [62, 151] on div "Commercial vehicles" at bounding box center [55, 150] width 82 height 19
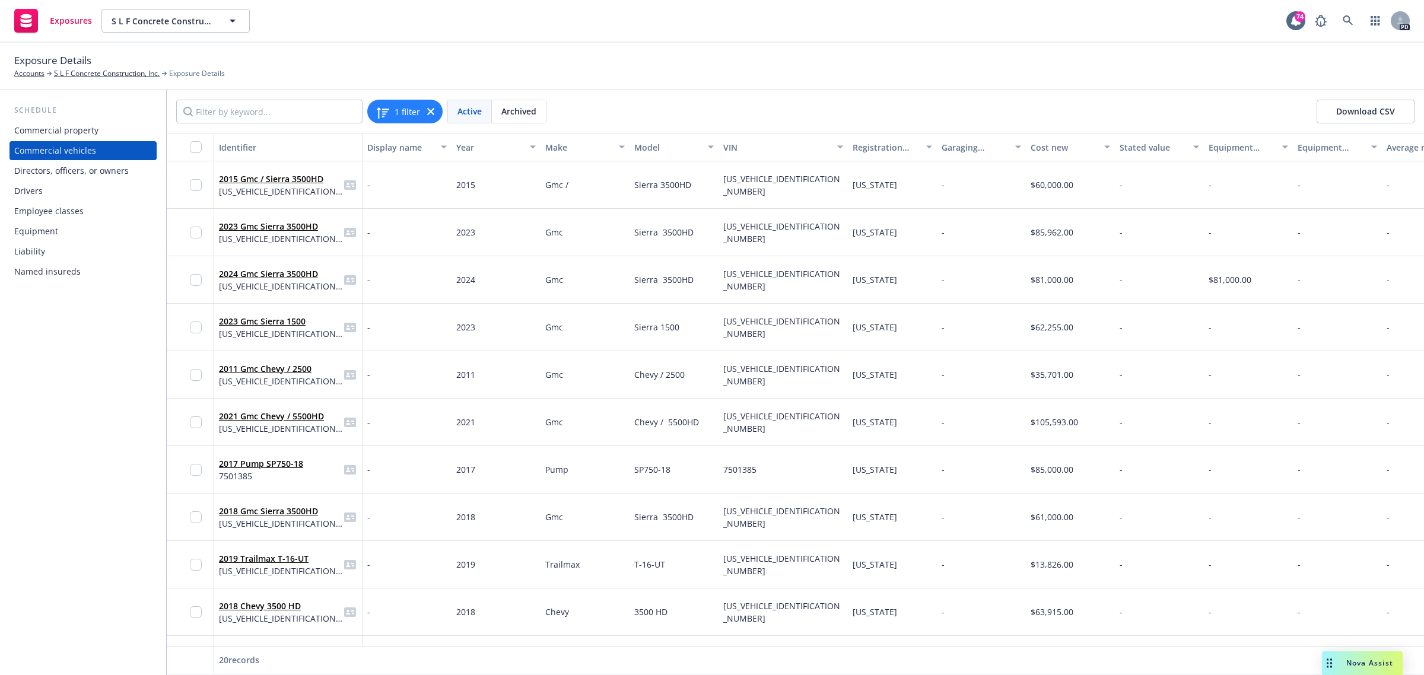
click at [28, 196] on div "Drivers" at bounding box center [28, 191] width 28 height 19
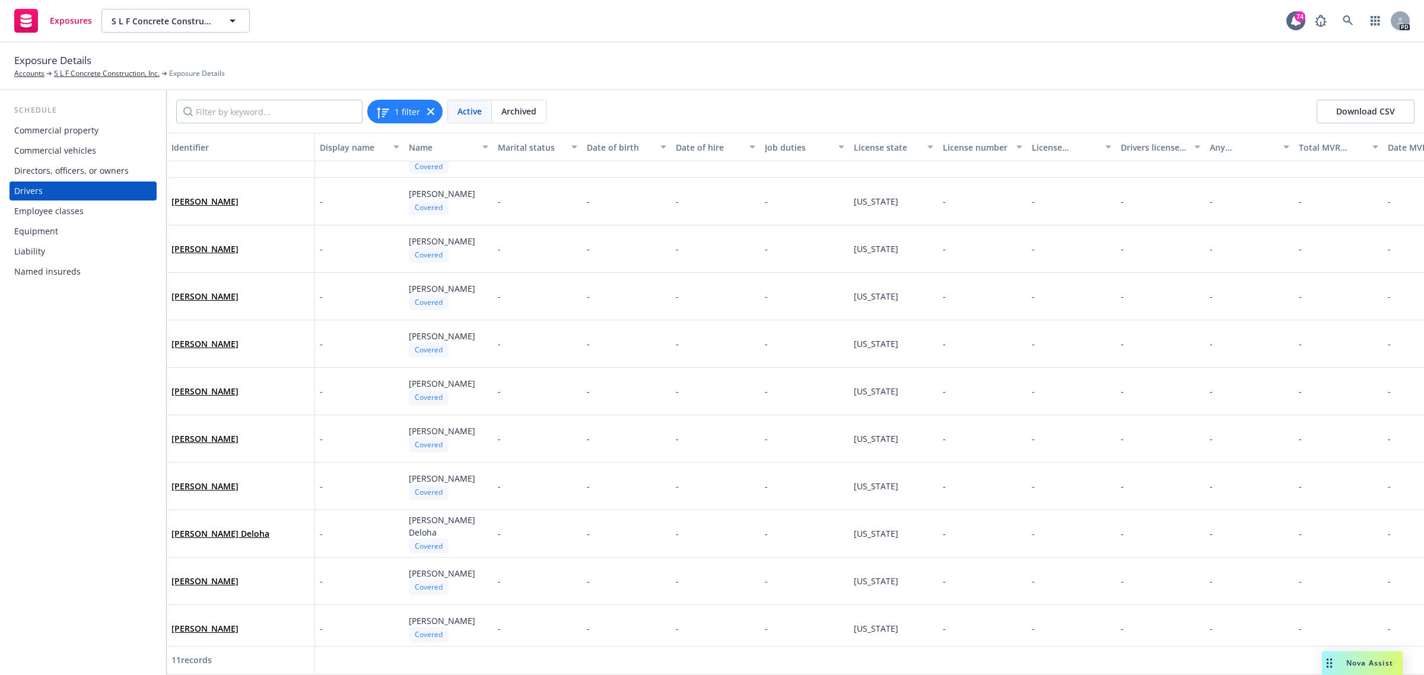
scroll to position [48, 0]
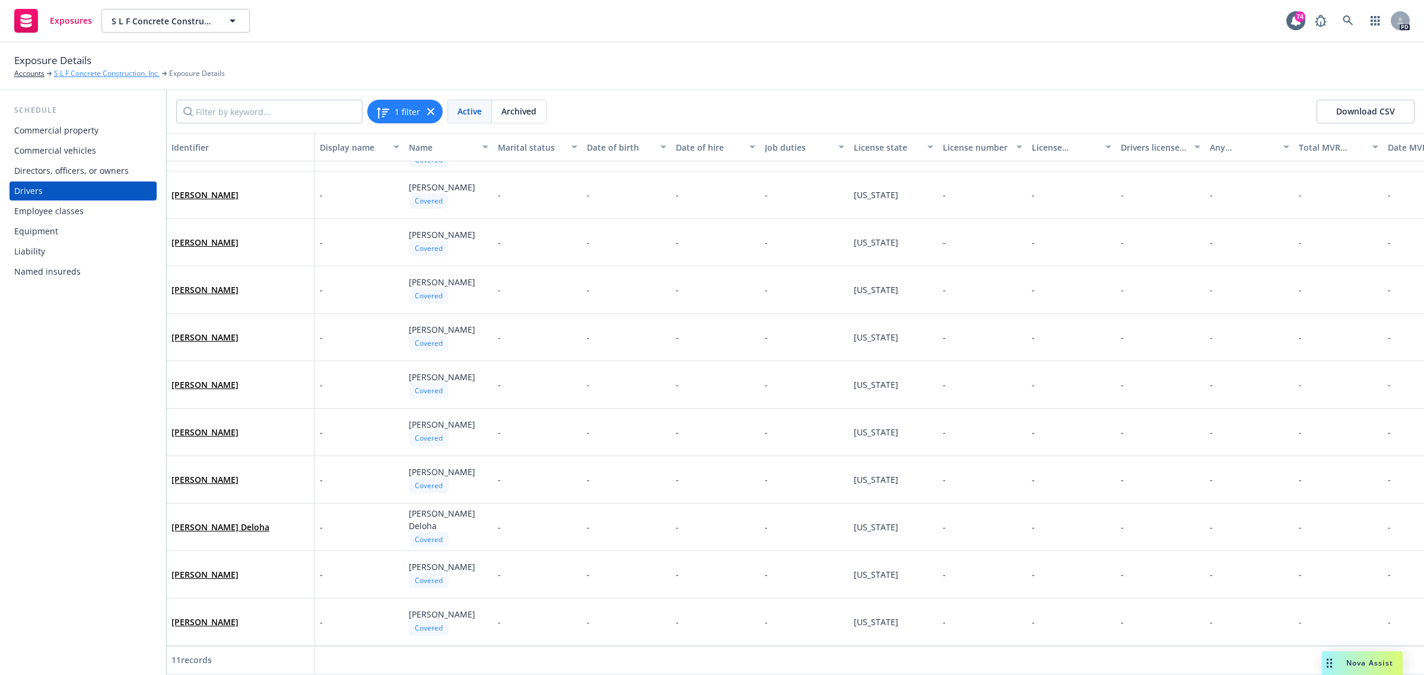
click at [73, 75] on link "S L F Concrete Construction, Inc." at bounding box center [107, 73] width 106 height 11
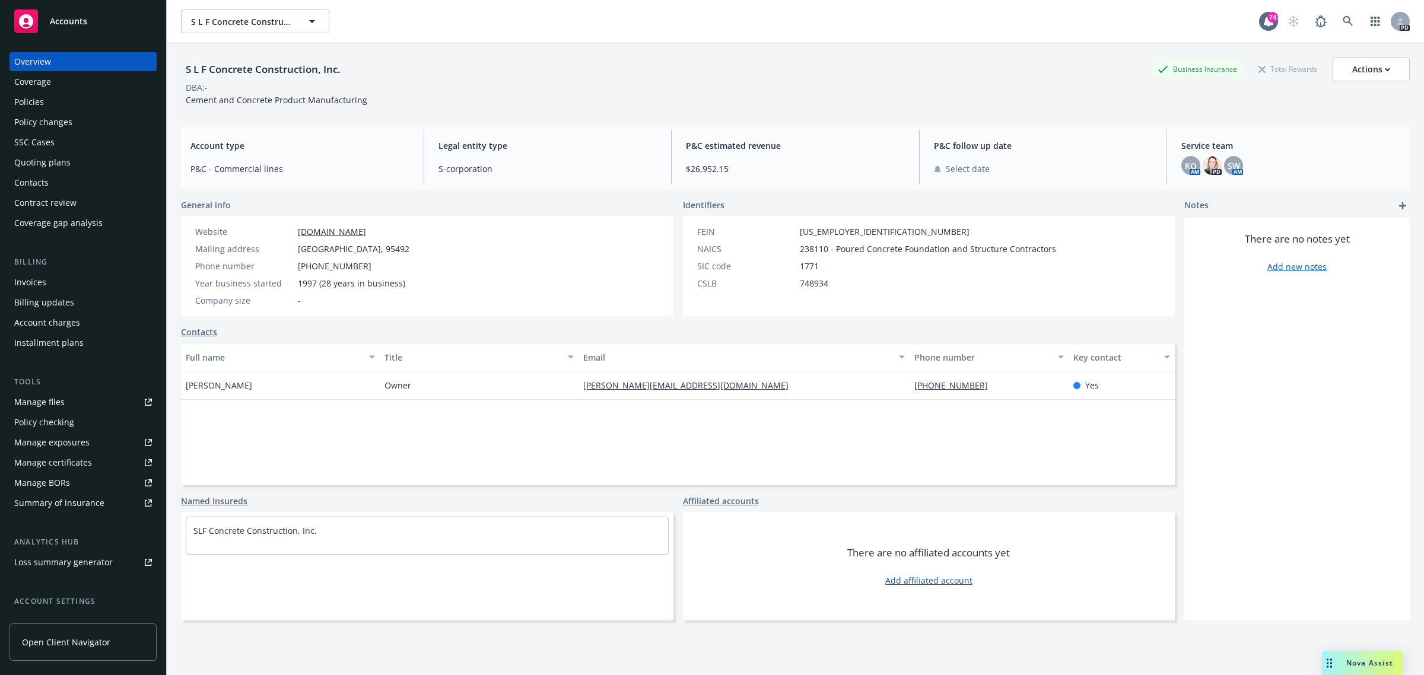
click at [31, 102] on div "Policies" at bounding box center [29, 102] width 30 height 19
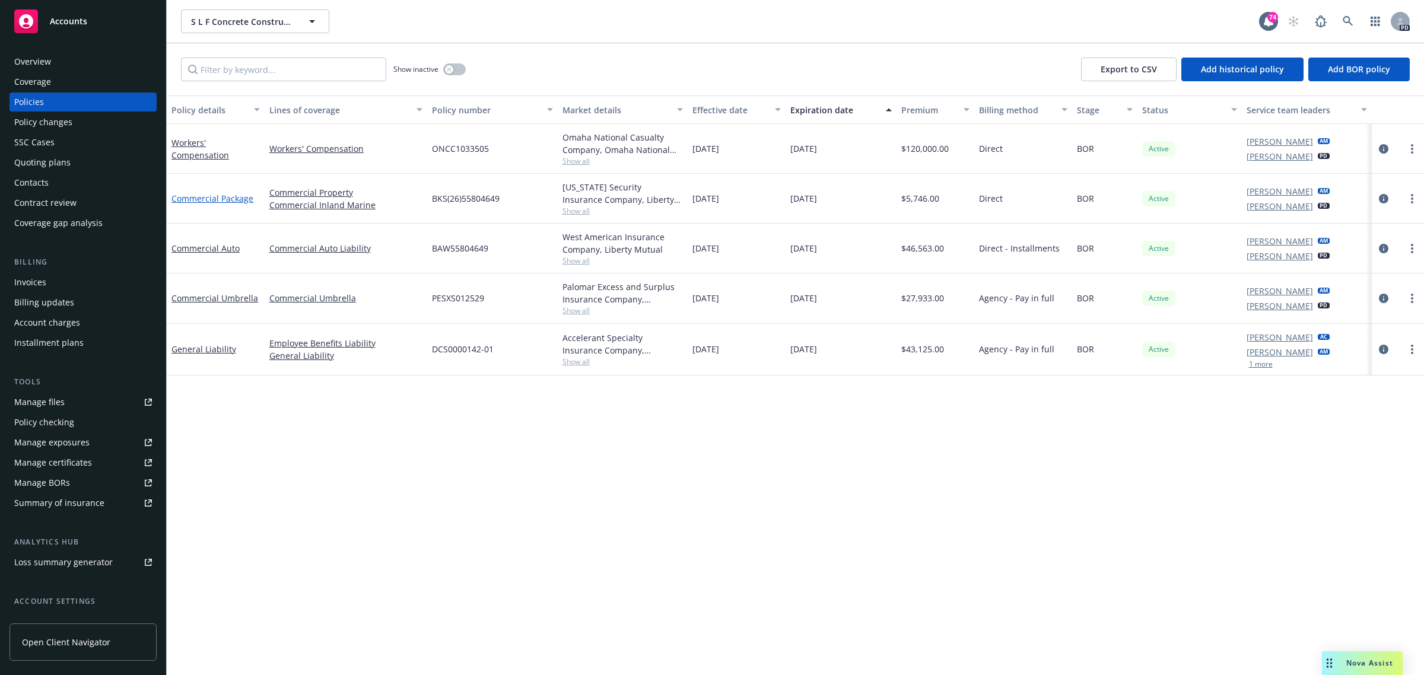
click at [202, 196] on link "Commercial Package" at bounding box center [212, 198] width 82 height 11
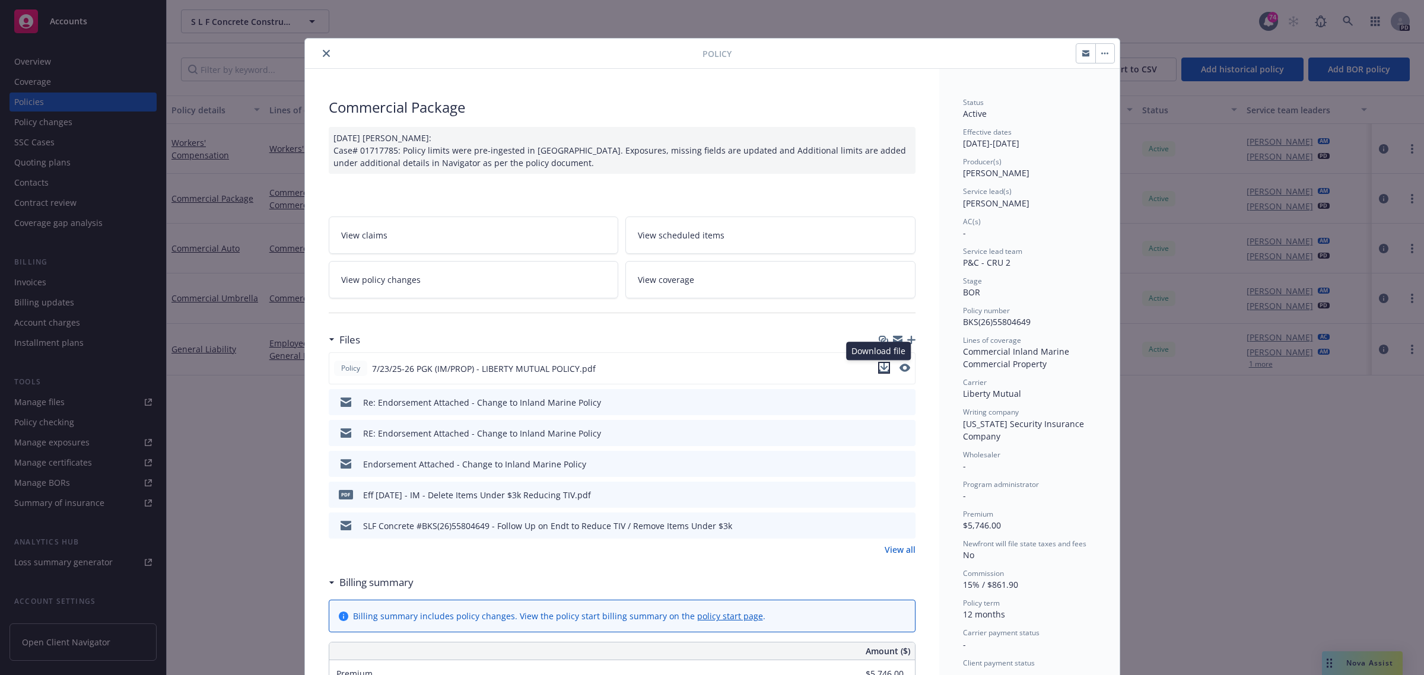
click at [879, 366] on icon "download file" at bounding box center [883, 367] width 9 height 9
drag, startPoint x: 318, startPoint y: 50, endPoint x: 229, endPoint y: 28, distance: 91.8
click at [323, 50] on icon "close" at bounding box center [326, 53] width 7 height 7
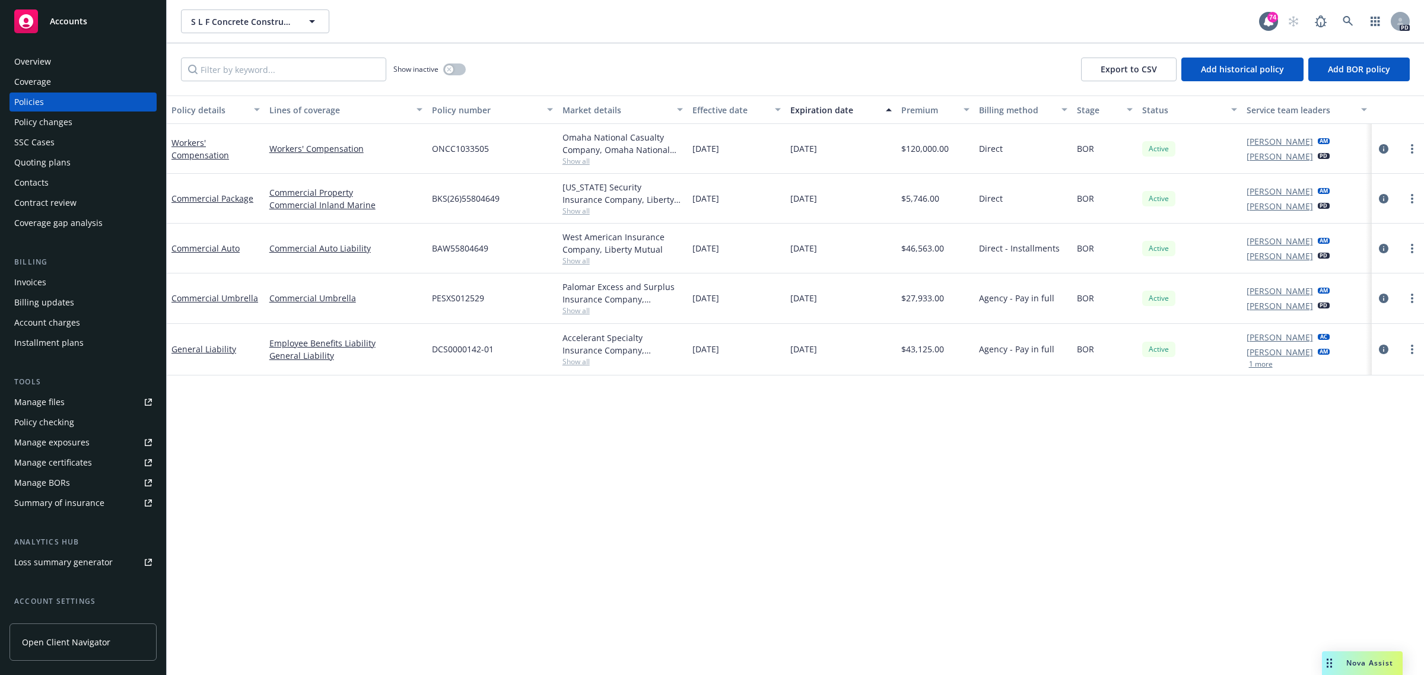
click at [70, 19] on span "Accounts" at bounding box center [68, 21] width 37 height 9
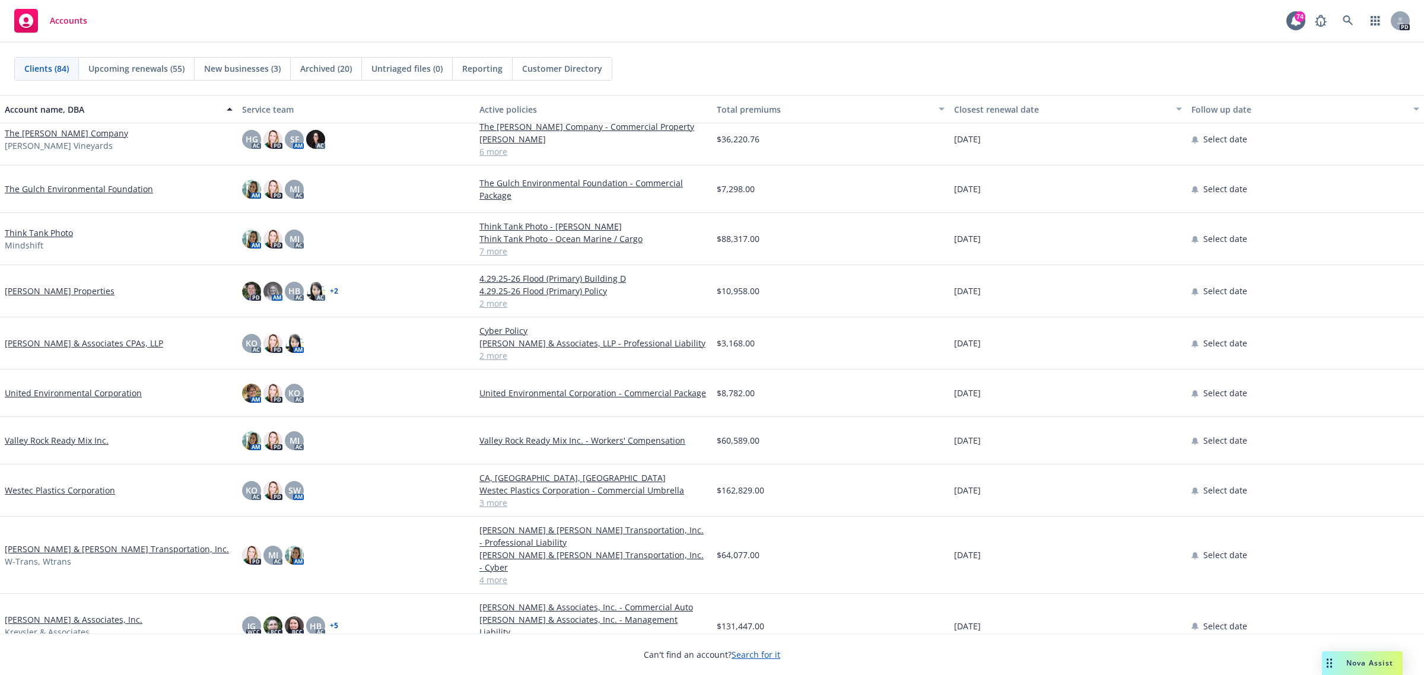
scroll to position [3527, 0]
click at [69, 492] on link "Westec Plastics Corporation" at bounding box center [60, 489] width 110 height 12
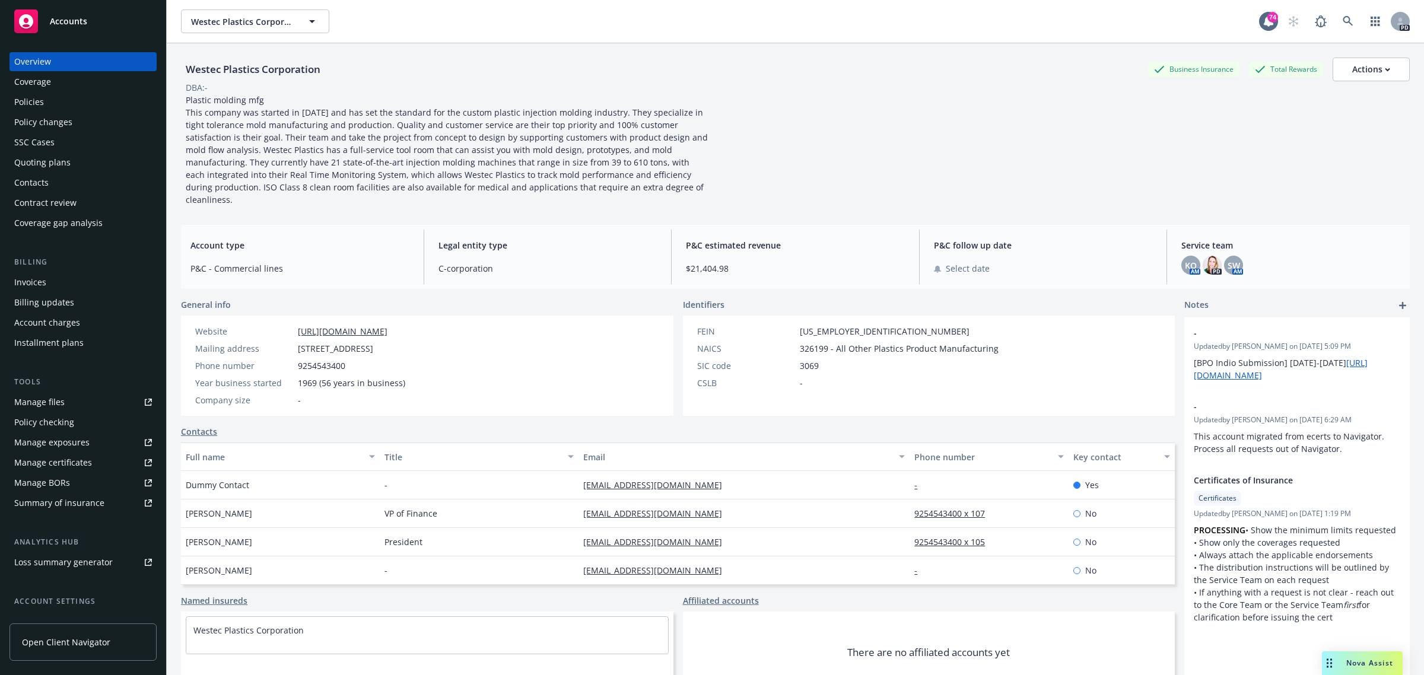
click at [36, 100] on div "Policies" at bounding box center [29, 102] width 30 height 19
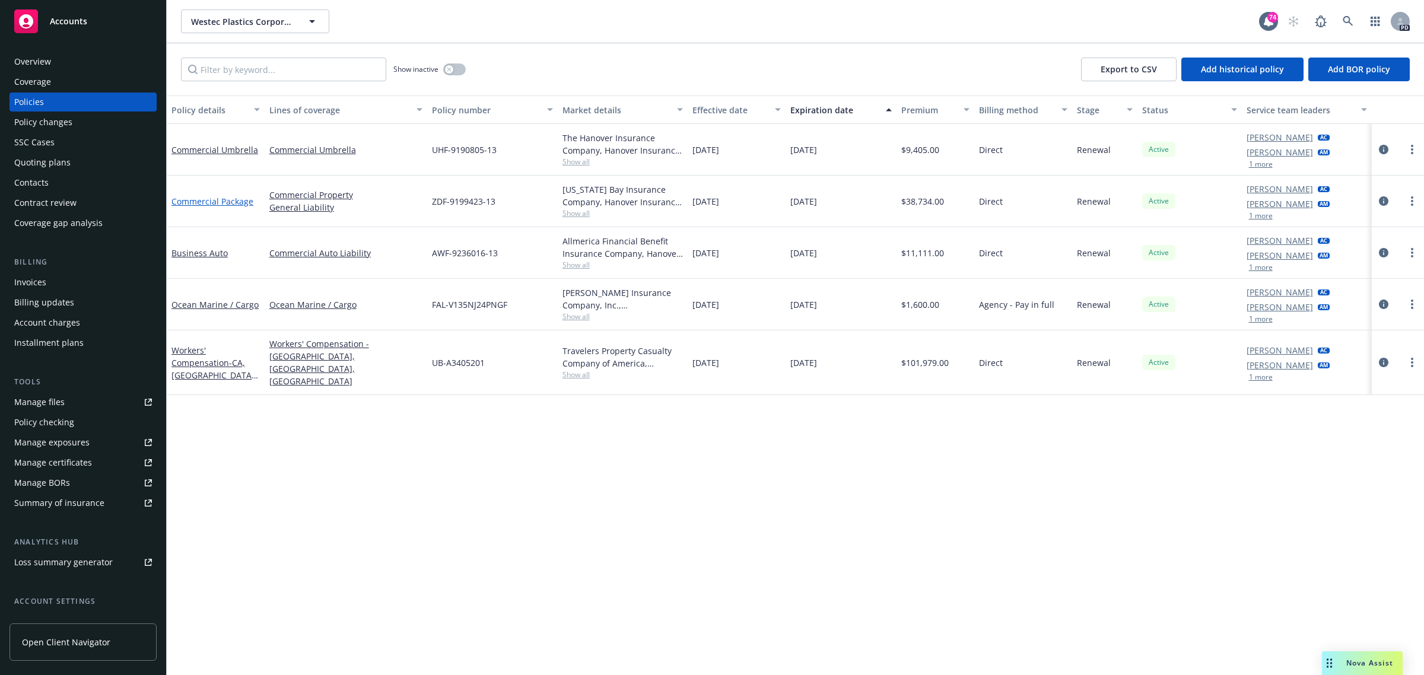
click at [220, 198] on link "Commercial Package" at bounding box center [212, 201] width 82 height 11
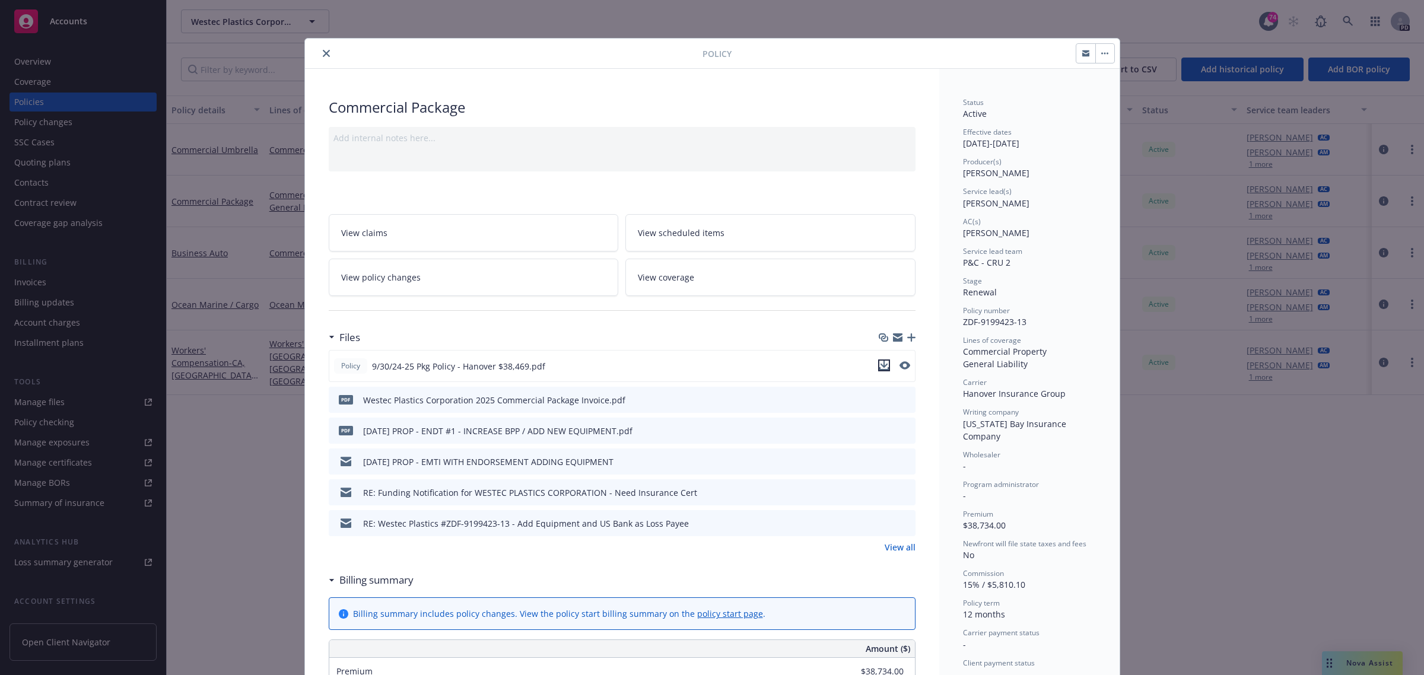
click at [879, 367] on icon "download file" at bounding box center [883, 365] width 9 height 9
